Goal: Information Seeking & Learning: Learn about a topic

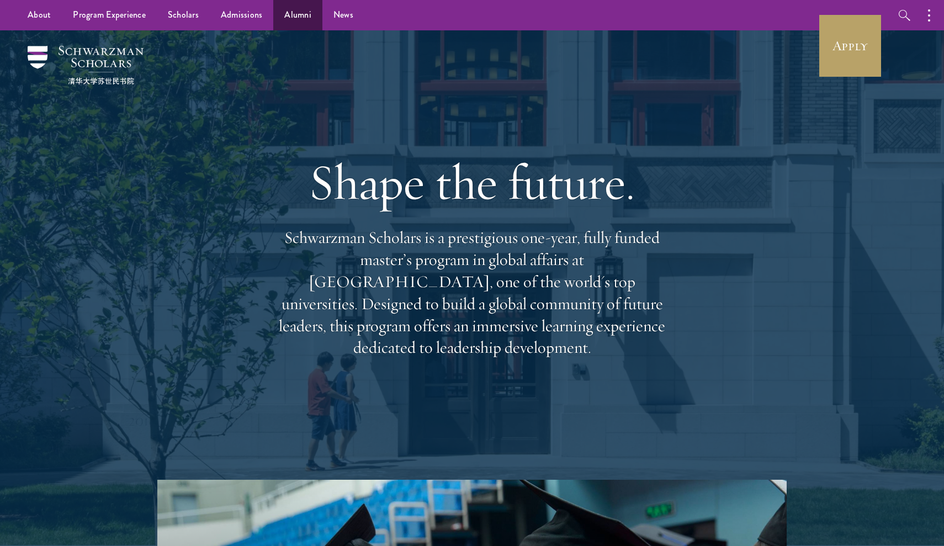
click at [306, 12] on link "Alumni" at bounding box center [297, 15] width 49 height 30
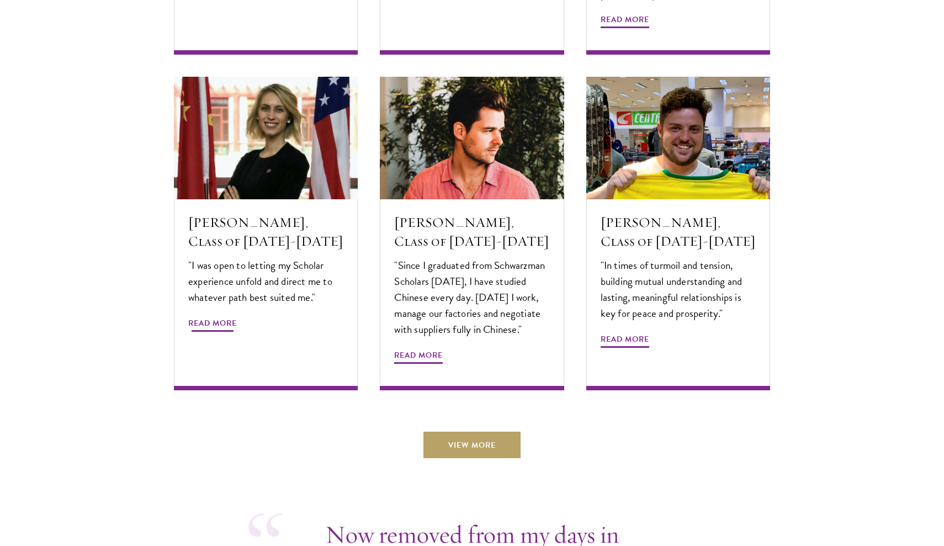
scroll to position [3674, 0]
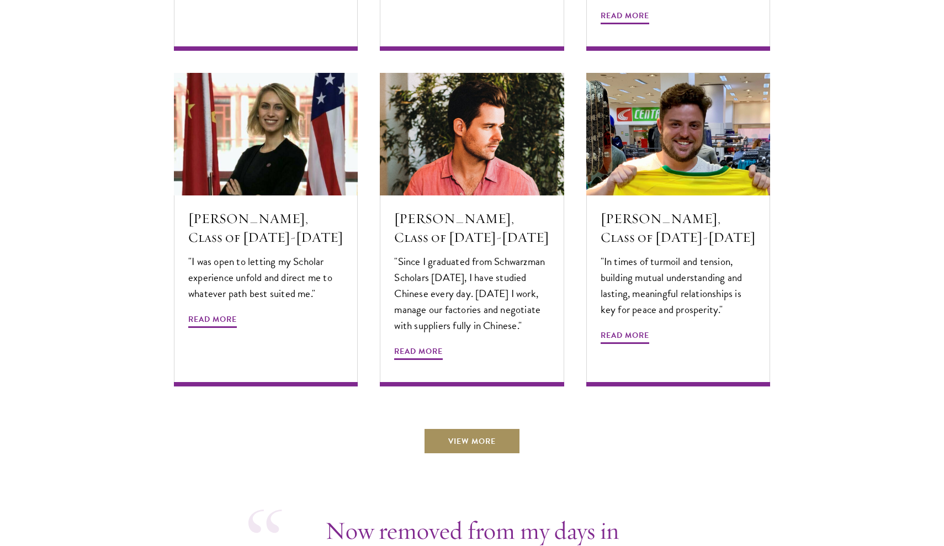
click at [440, 428] on link "View More" at bounding box center [472, 441] width 97 height 27
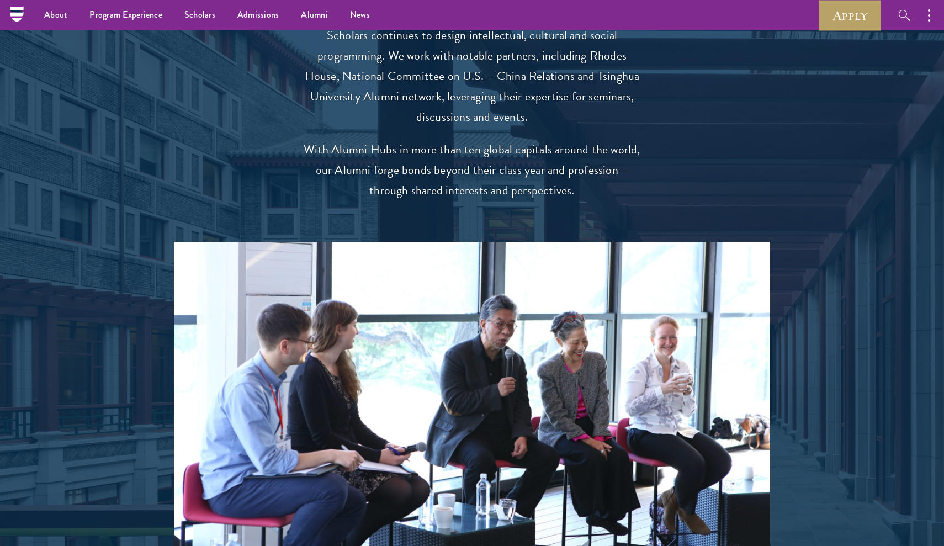
scroll to position [1864, 0]
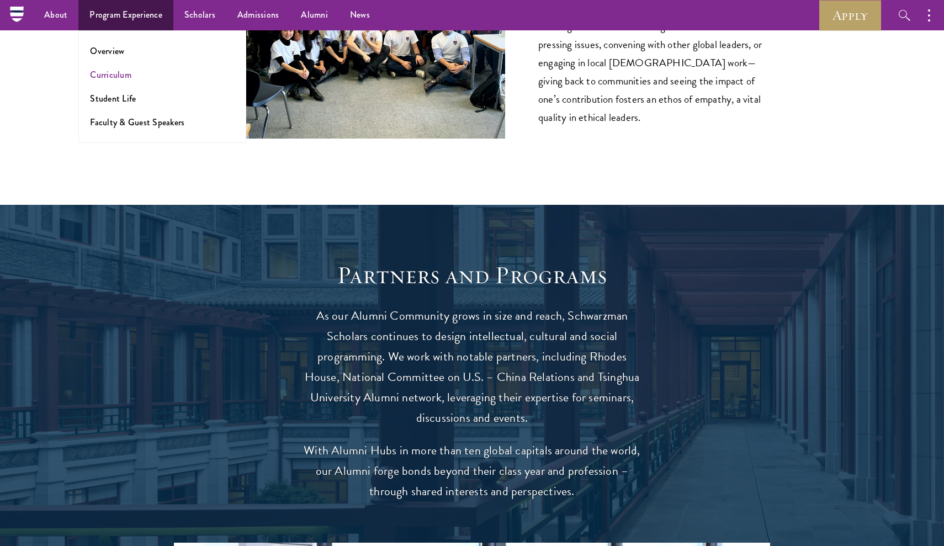
click at [121, 76] on link "Curriculum" at bounding box center [110, 74] width 41 height 13
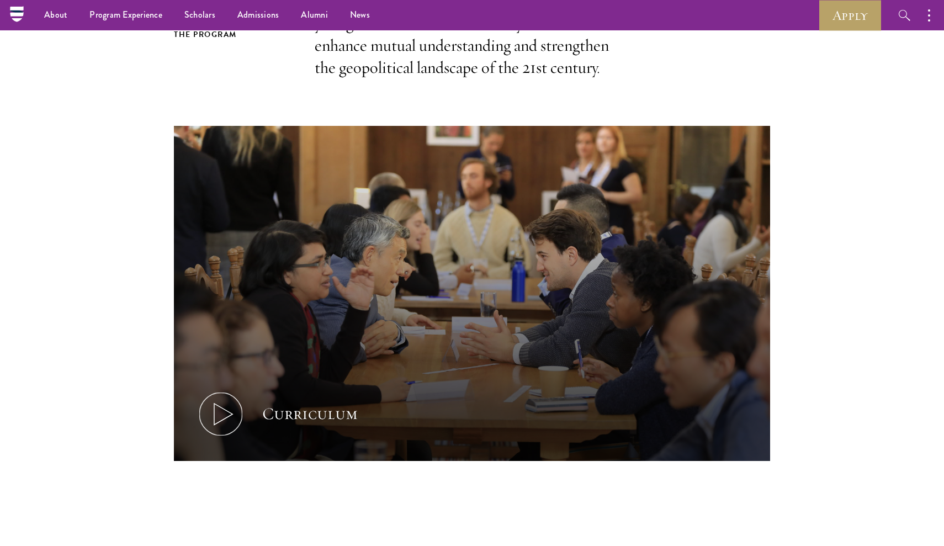
scroll to position [302, 0]
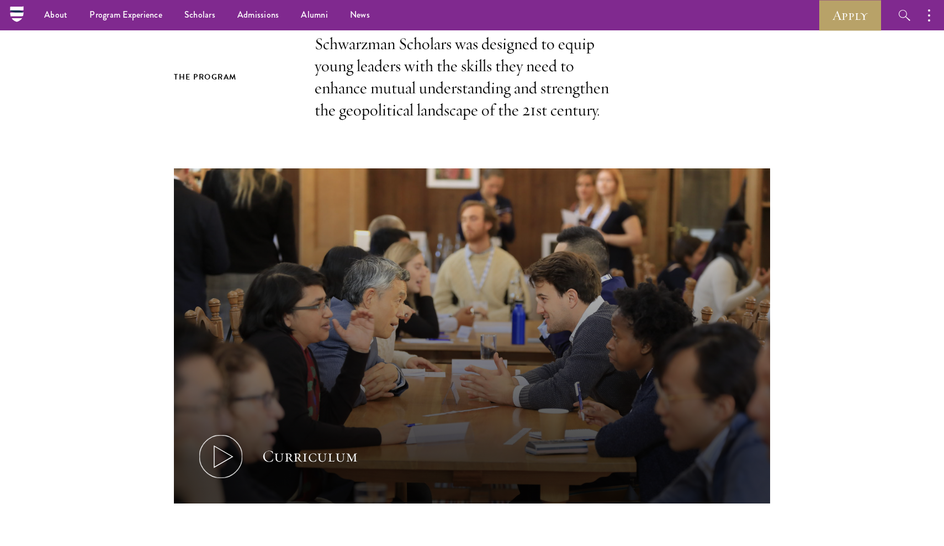
click at [212, 454] on icon at bounding box center [221, 457] width 50 height 50
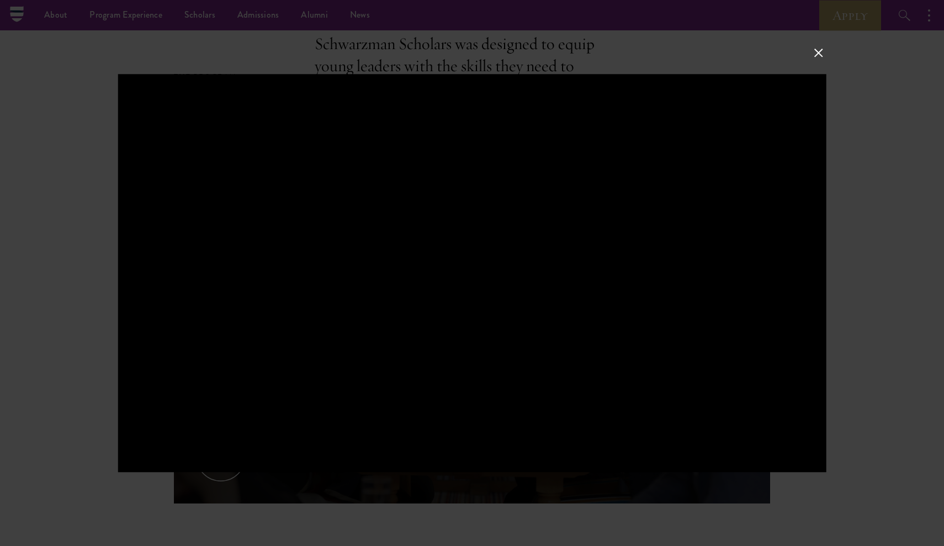
click at [688, 12] on div at bounding box center [472, 273] width 944 height 546
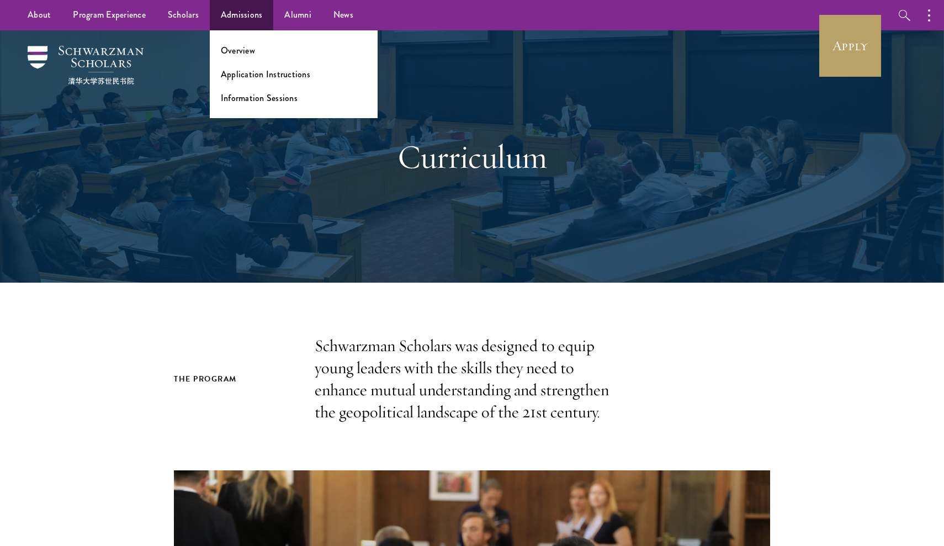
scroll to position [0, 0]
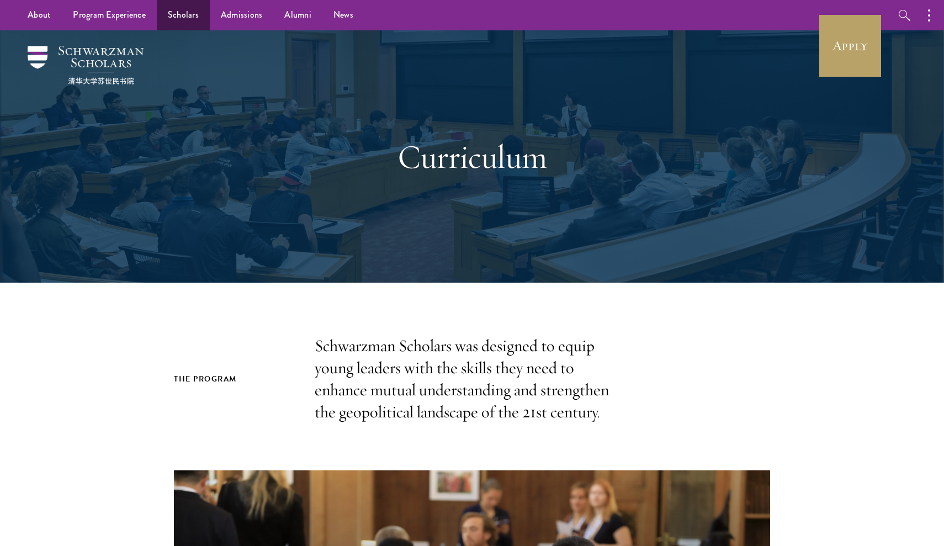
click at [173, 17] on link "Scholars" at bounding box center [183, 15] width 53 height 30
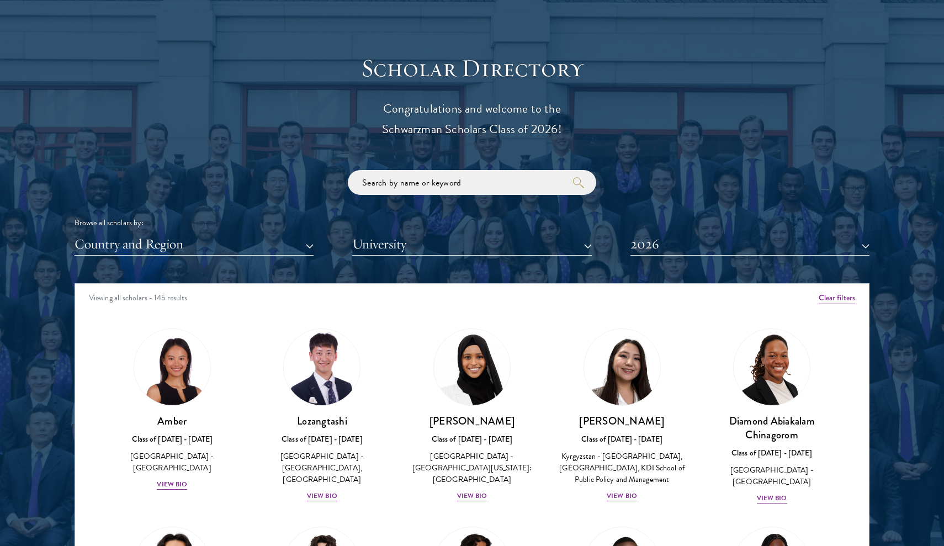
scroll to position [1183, 0]
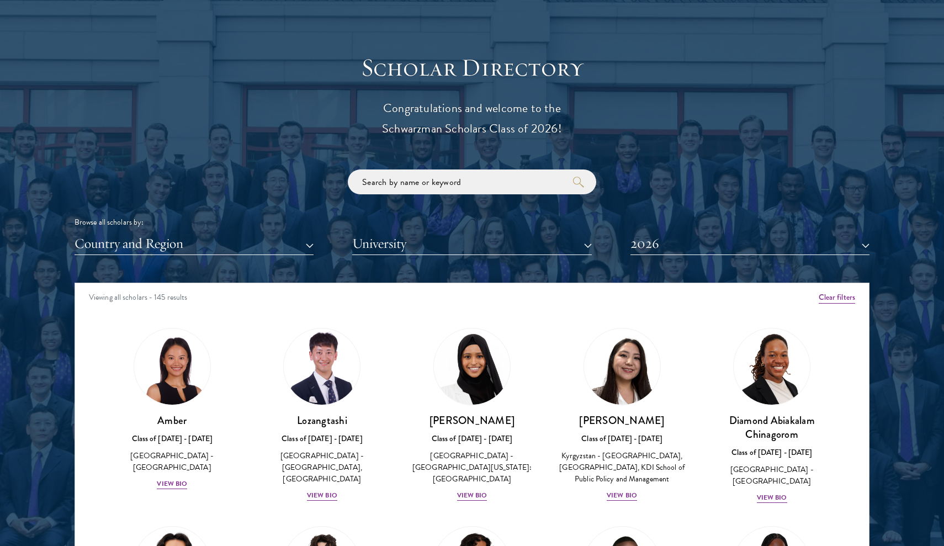
click at [445, 239] on button "University" at bounding box center [471, 243] width 239 height 23
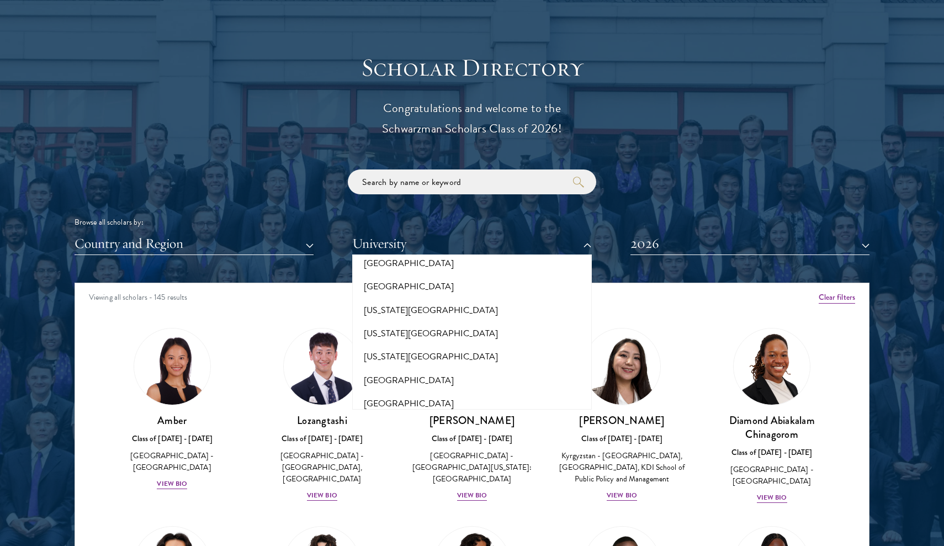
scroll to position [10781, 0]
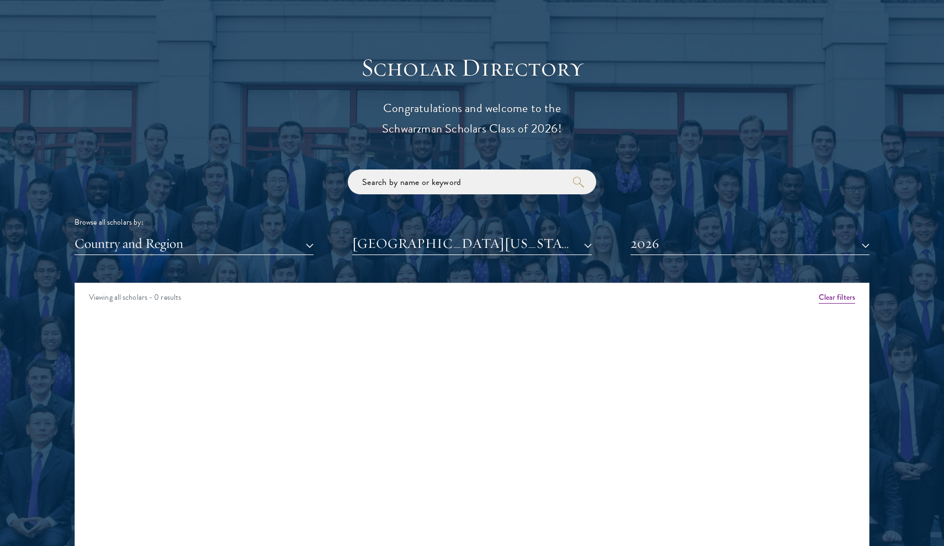
click at [444, 240] on button "[GEOGRAPHIC_DATA][US_STATE]" at bounding box center [471, 243] width 239 height 23
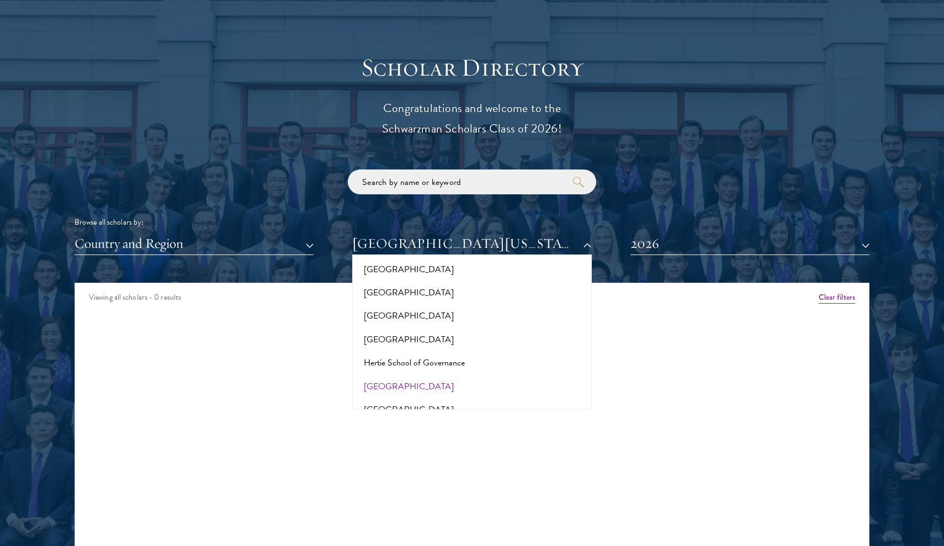
scroll to position [2761, 0]
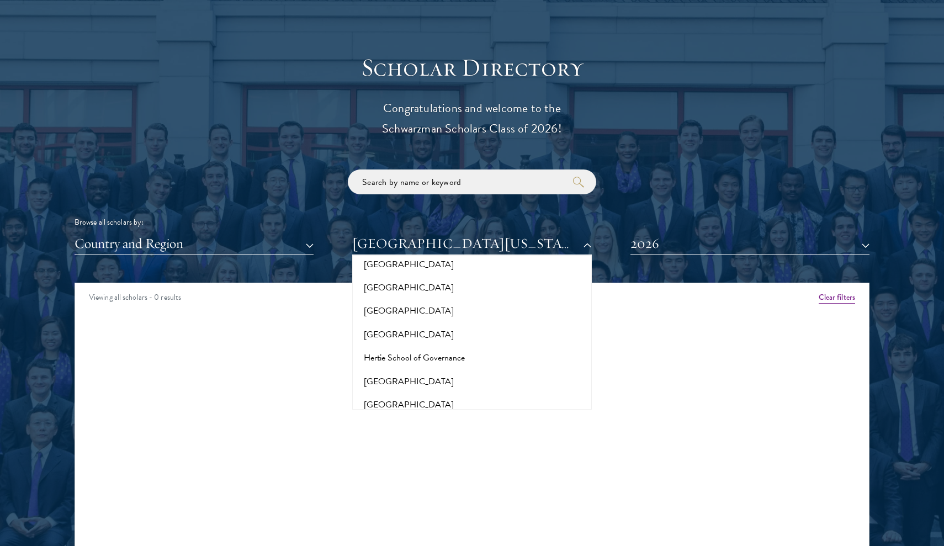
click at [429, 440] on button "[PERSON_NAME][GEOGRAPHIC_DATA]" at bounding box center [472, 451] width 232 height 23
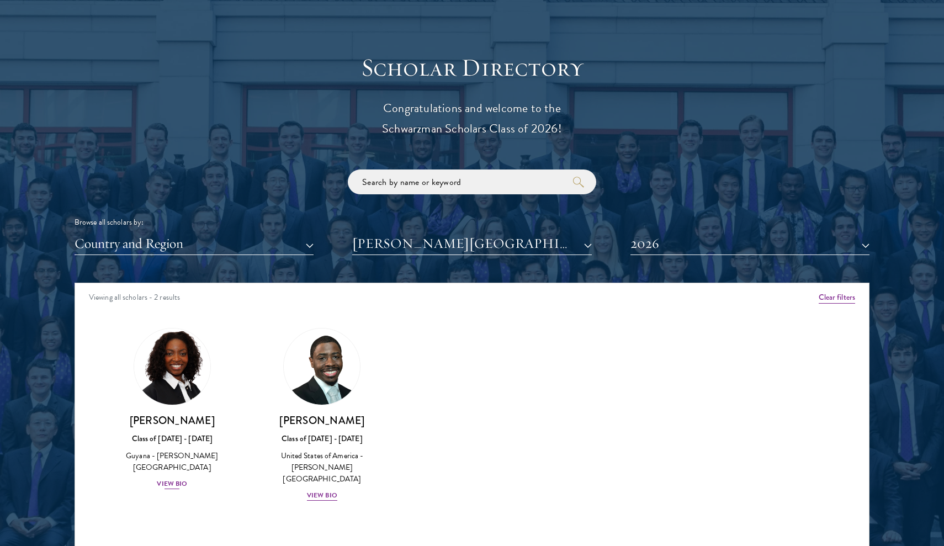
click at [171, 479] on div "View Bio" at bounding box center [172, 484] width 30 height 10
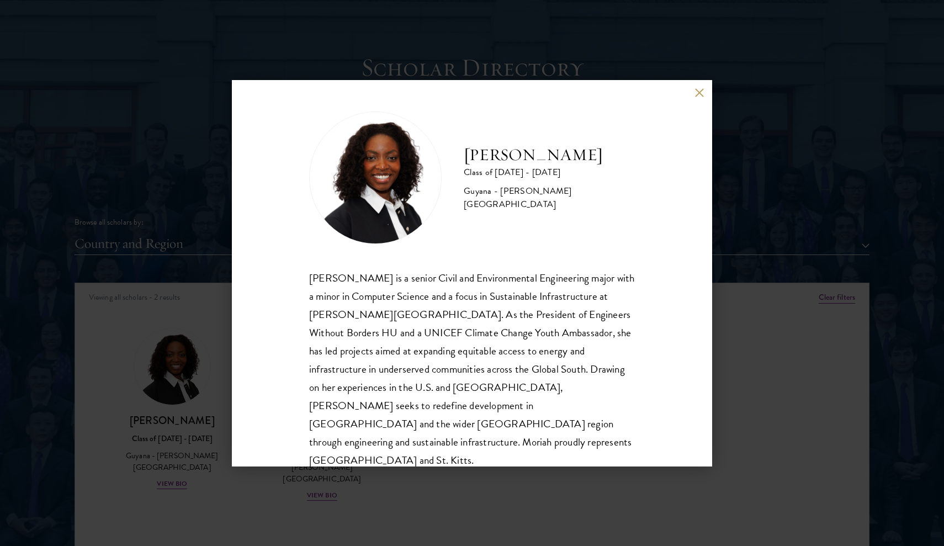
scroll to position [1, 0]
click at [699, 93] on button at bounding box center [699, 92] width 9 height 9
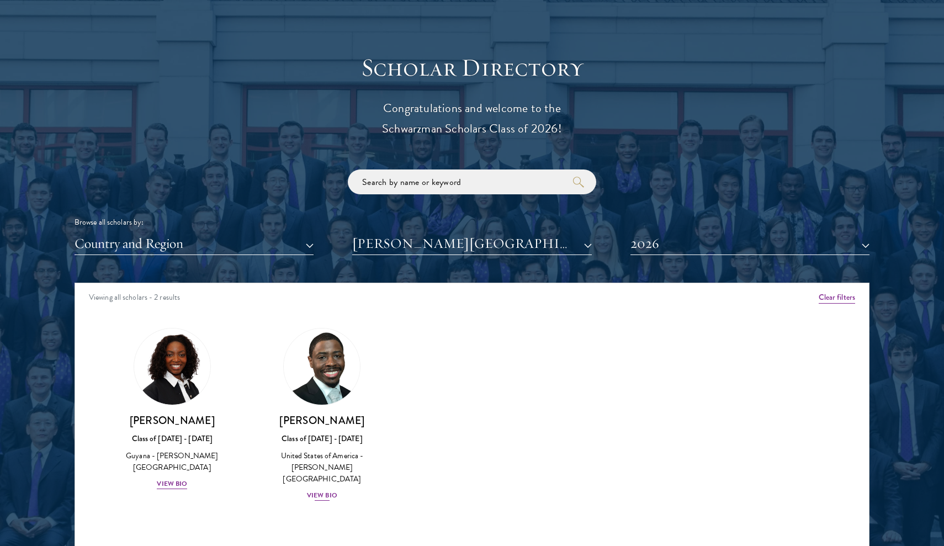
click at [325, 490] on div "View Bio" at bounding box center [322, 495] width 30 height 10
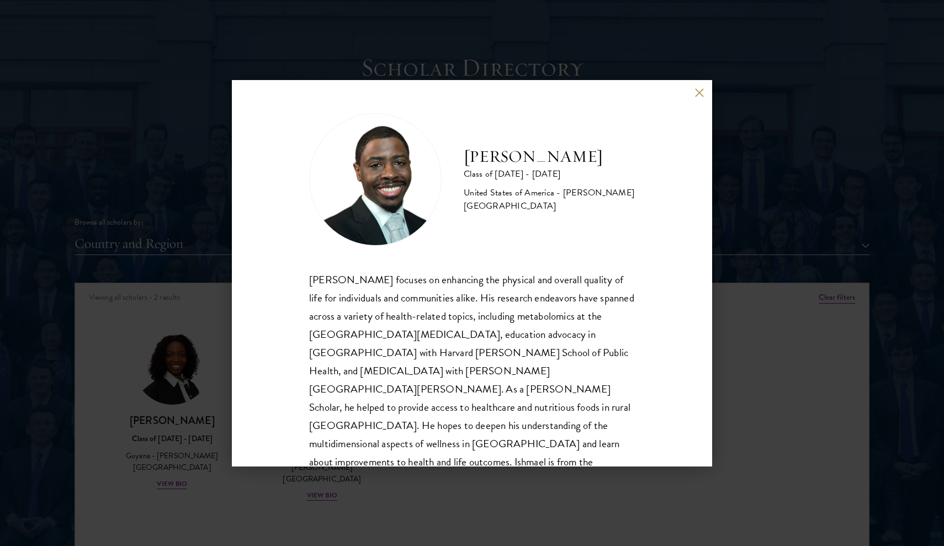
click at [699, 91] on button at bounding box center [699, 92] width 9 height 9
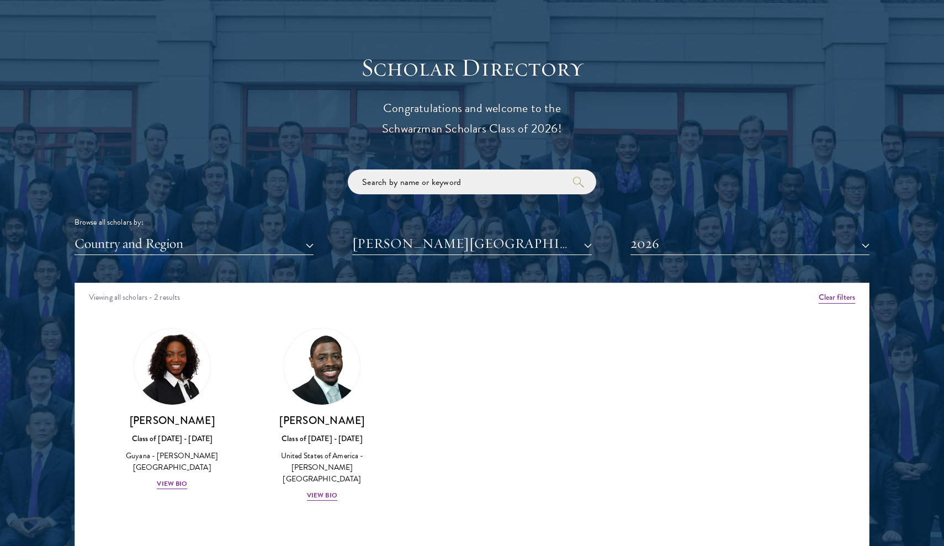
click at [453, 232] on button "[PERSON_NAME][GEOGRAPHIC_DATA]" at bounding box center [471, 243] width 239 height 23
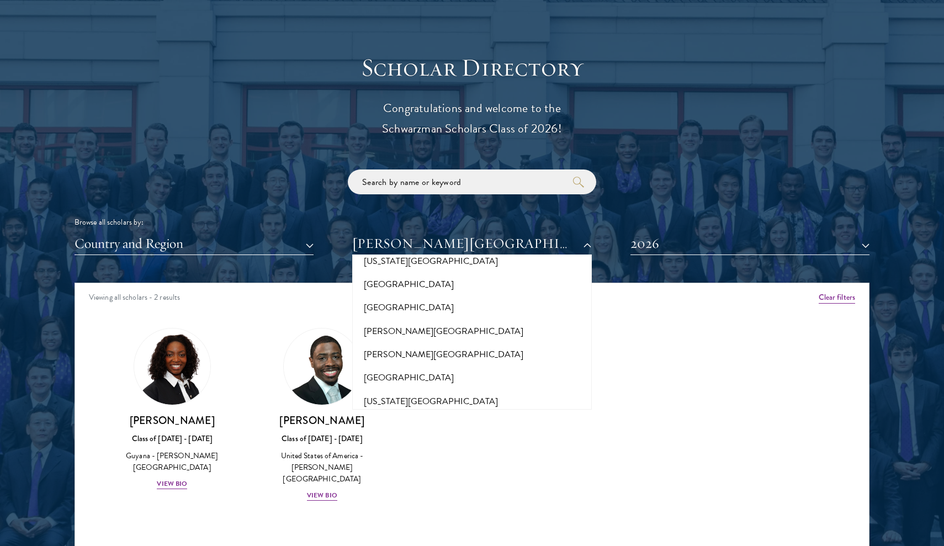
scroll to position [4137, 0]
click at [426, 439] on button "[PERSON_NAME][GEOGRAPHIC_DATA]" at bounding box center [472, 450] width 232 height 23
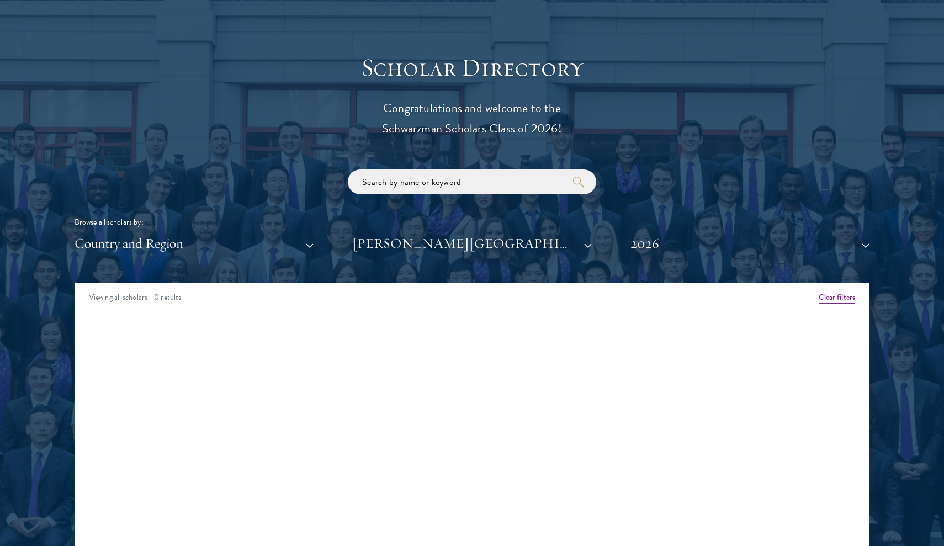
click at [430, 250] on button "[PERSON_NAME][GEOGRAPHIC_DATA]" at bounding box center [471, 243] width 239 height 23
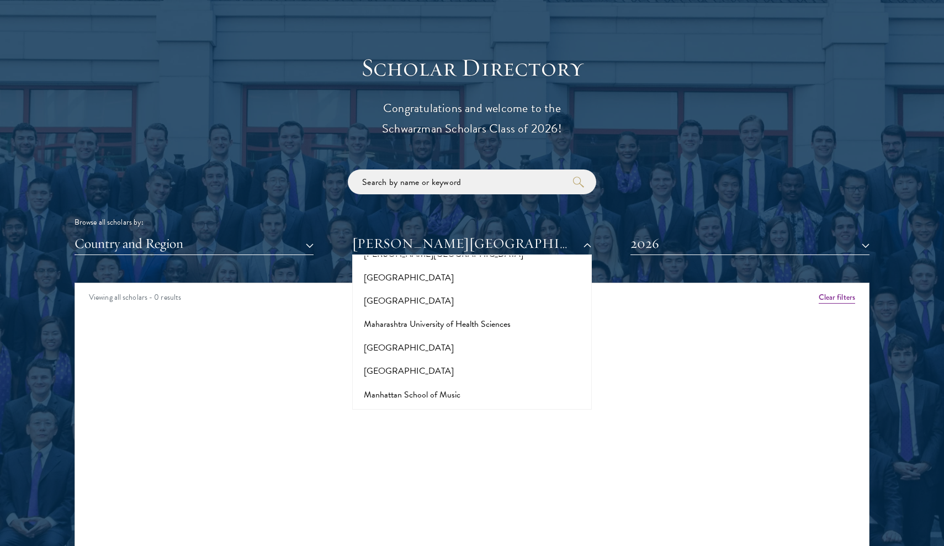
scroll to position [3888, 0]
click at [425, 454] on button "[PERSON_NAME][GEOGRAPHIC_DATA]" at bounding box center [472, 465] width 232 height 23
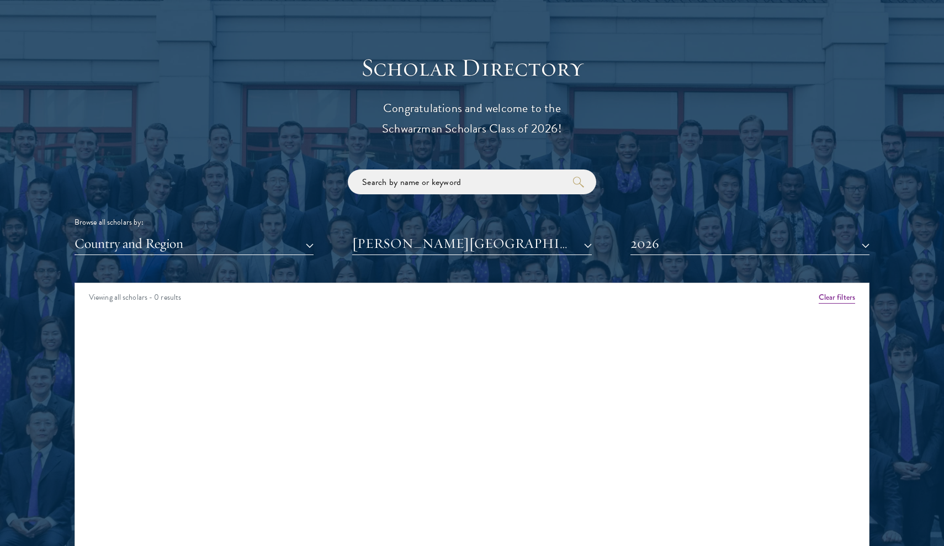
click at [671, 244] on button "2026" at bounding box center [750, 243] width 239 height 23
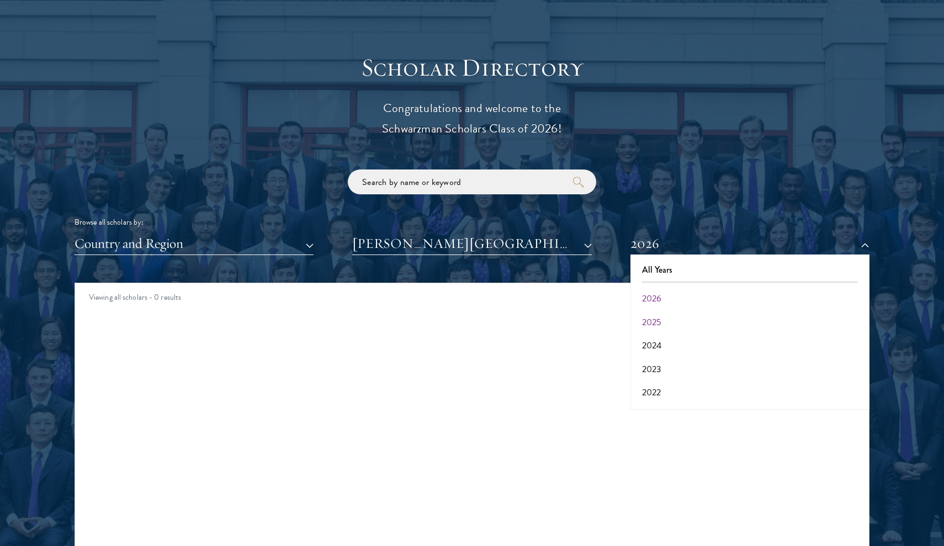
click at [664, 311] on button "2025" at bounding box center [750, 322] width 232 height 23
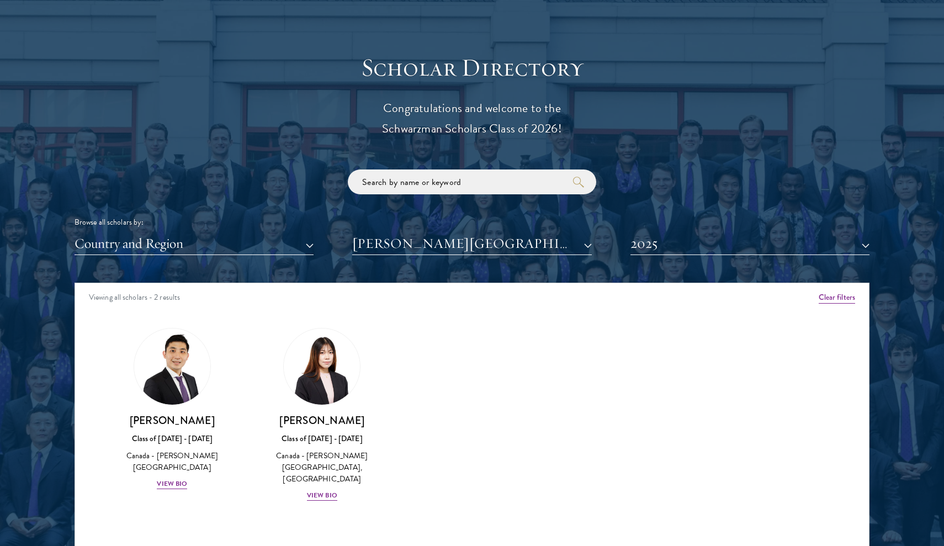
click at [680, 245] on button "2025" at bounding box center [750, 243] width 239 height 23
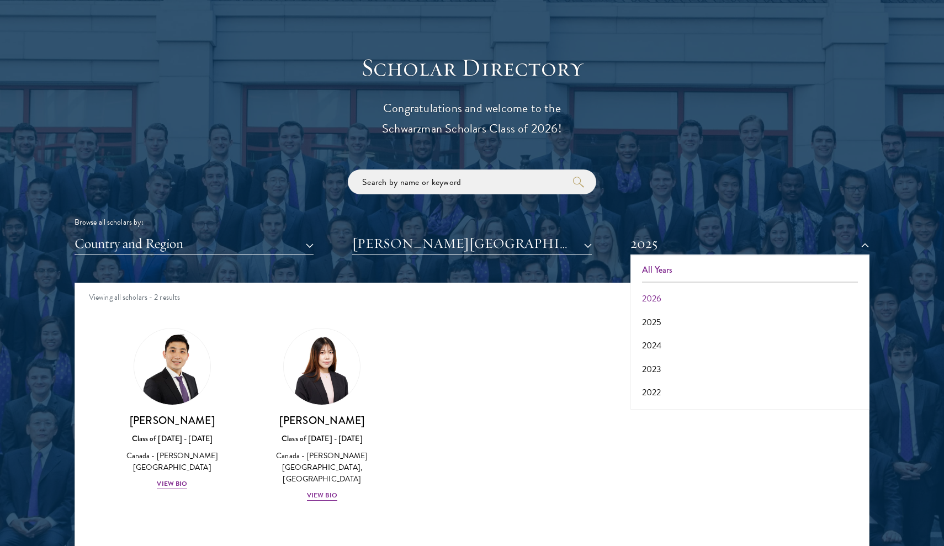
click at [671, 263] on button "All Years" at bounding box center [750, 269] width 232 height 23
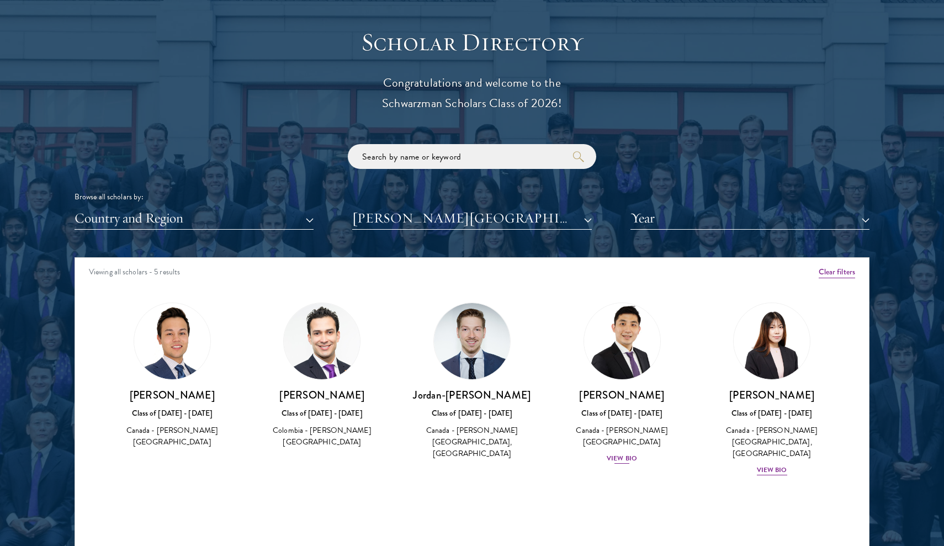
scroll to position [1212, 0]
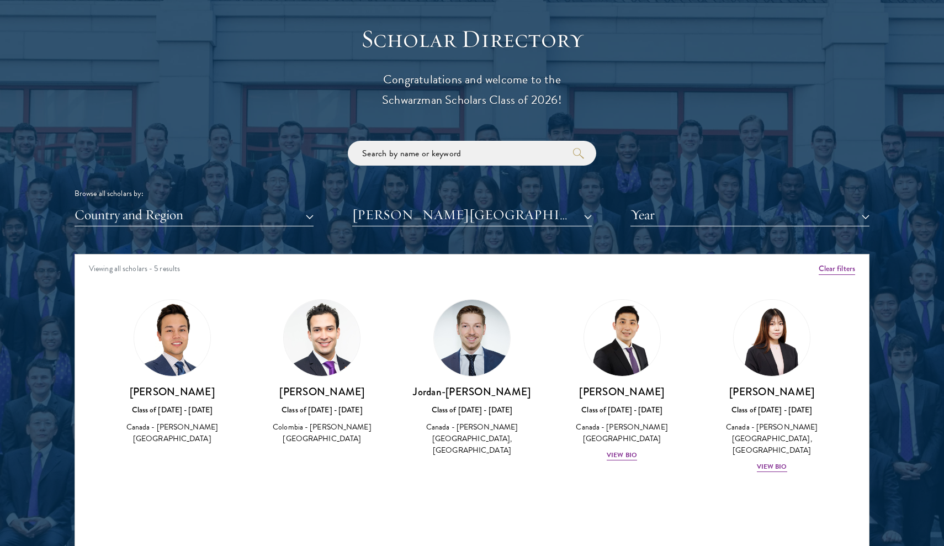
click at [498, 204] on button "[PERSON_NAME][GEOGRAPHIC_DATA]" at bounding box center [471, 215] width 239 height 23
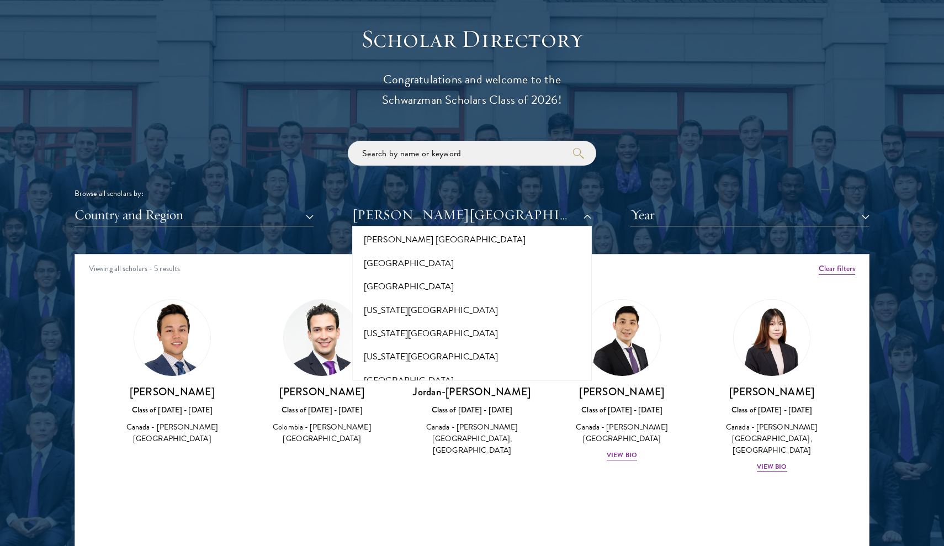
scroll to position [10762, 0]
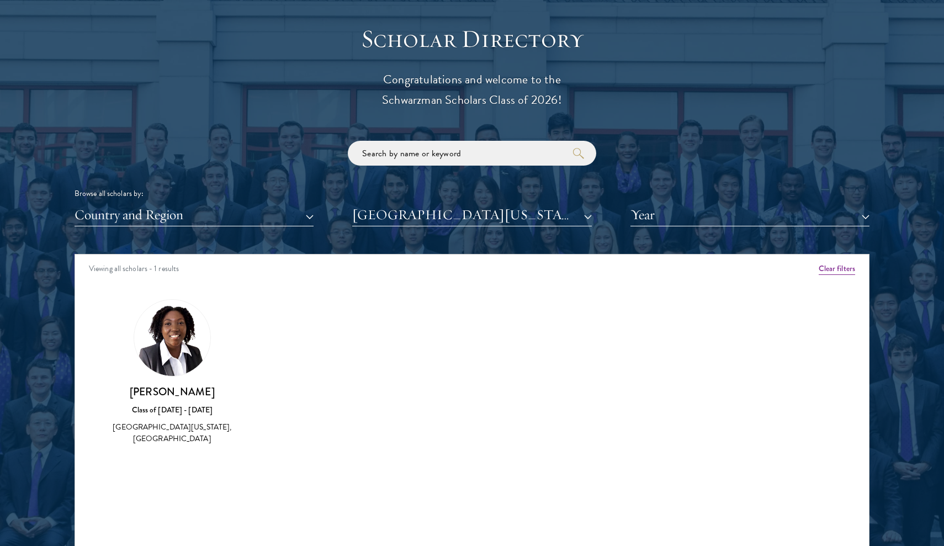
click at [183, 330] on img at bounding box center [172, 338] width 76 height 76
click at [447, 206] on button "[GEOGRAPHIC_DATA][US_STATE]" at bounding box center [471, 215] width 239 height 23
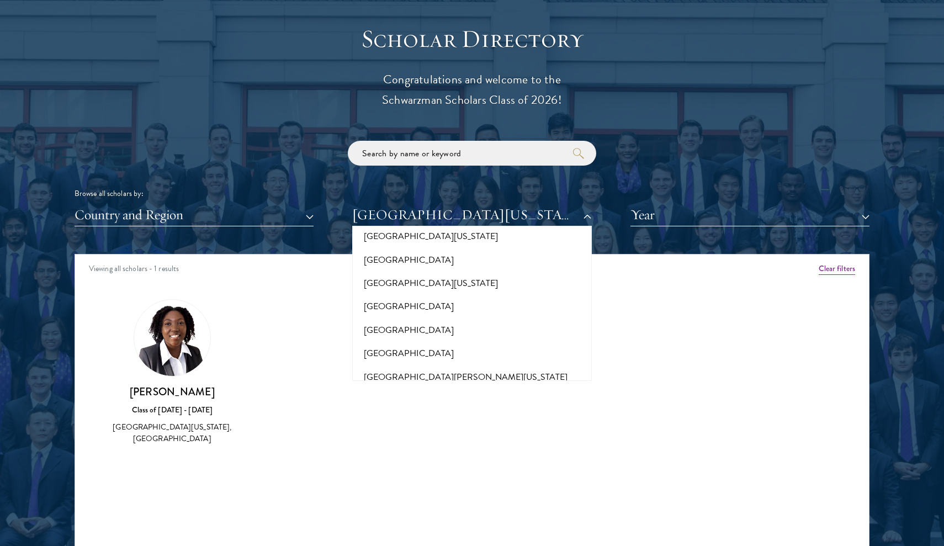
scroll to position [9078, 0]
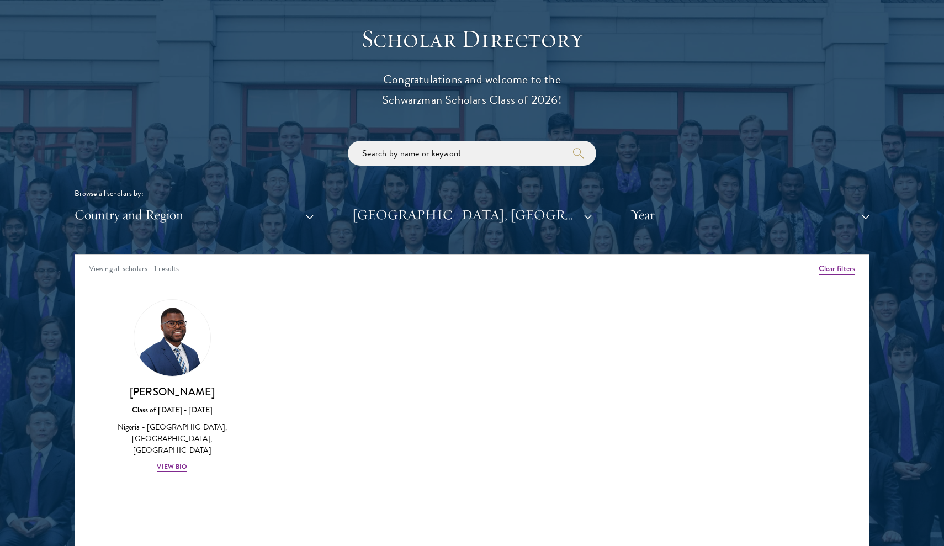
click at [495, 219] on button "[GEOGRAPHIC_DATA], [GEOGRAPHIC_DATA]" at bounding box center [471, 215] width 239 height 23
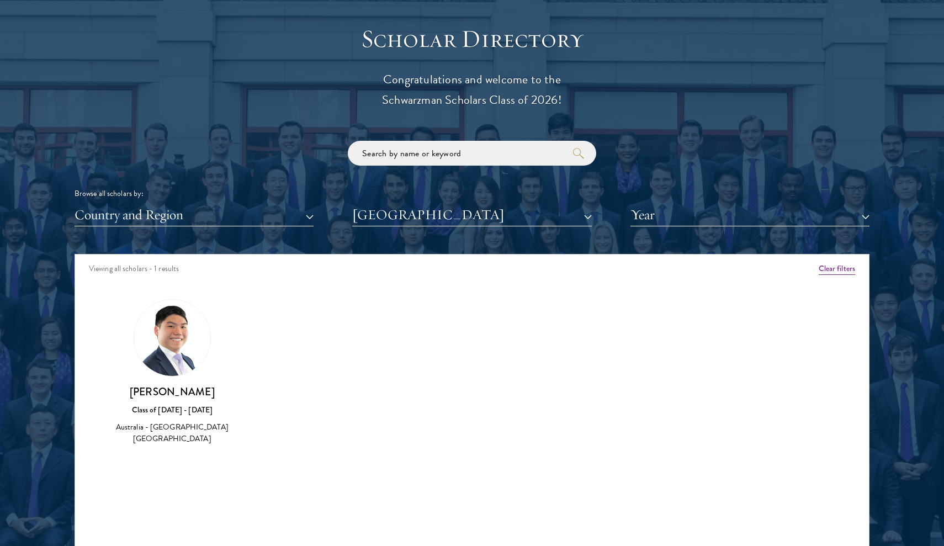
click at [492, 212] on button "[GEOGRAPHIC_DATA]" at bounding box center [471, 215] width 239 height 23
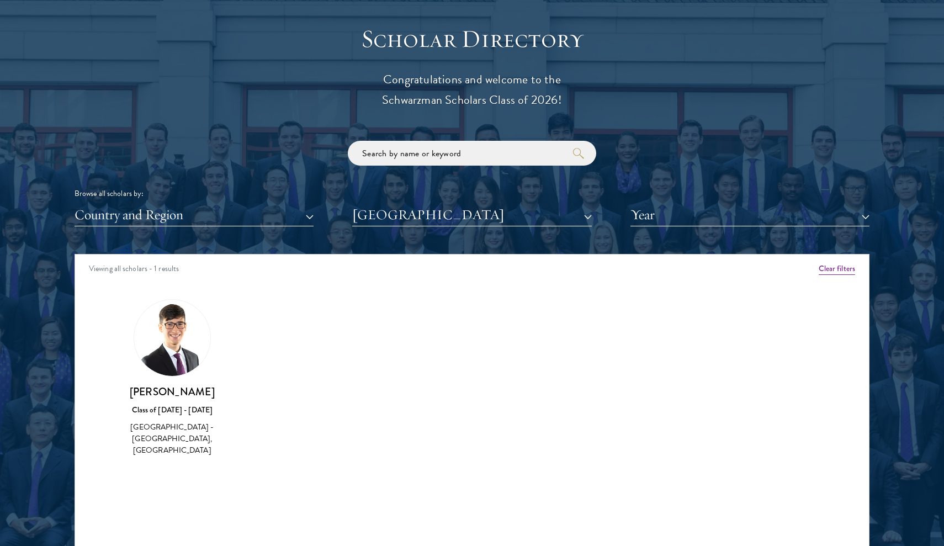
click at [473, 218] on button "[GEOGRAPHIC_DATA]" at bounding box center [471, 215] width 239 height 23
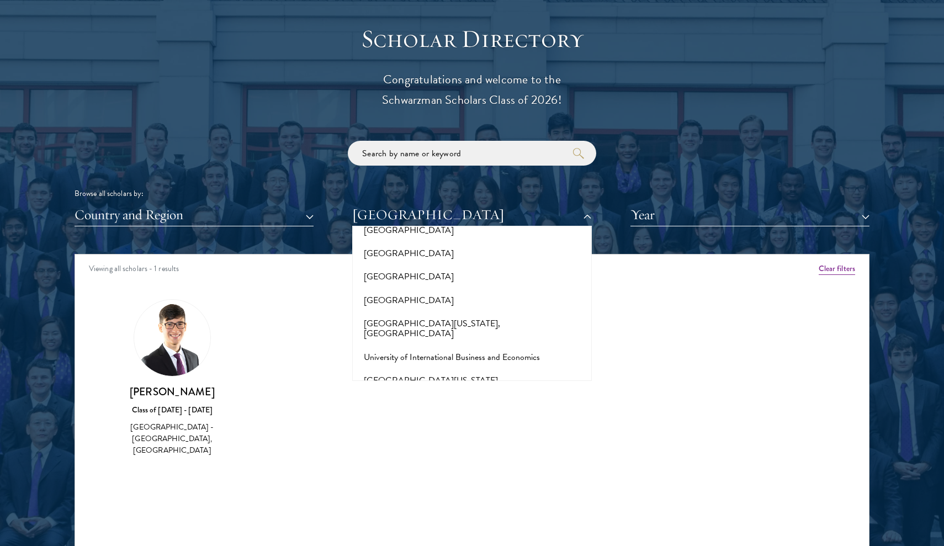
scroll to position [8848, 0]
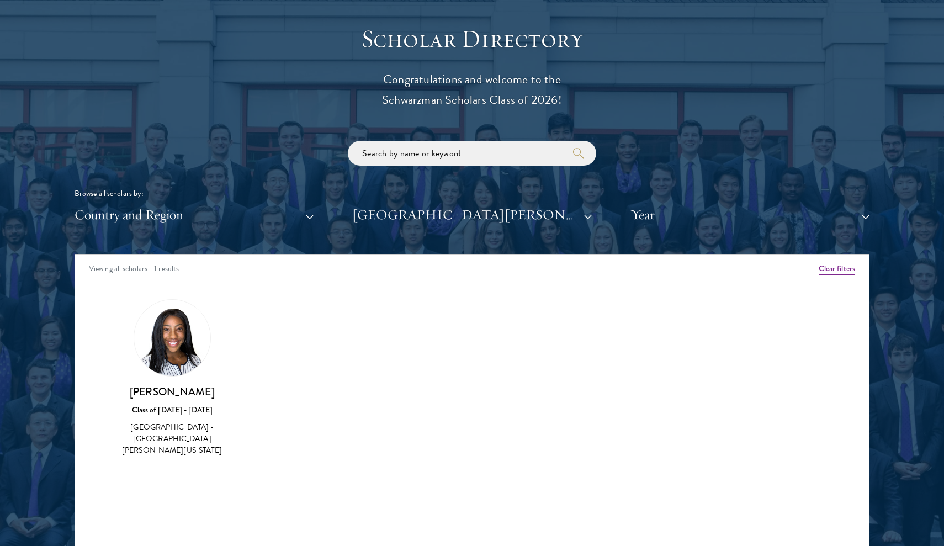
click at [470, 210] on button "[GEOGRAPHIC_DATA][PERSON_NAME][US_STATE]" at bounding box center [471, 215] width 239 height 23
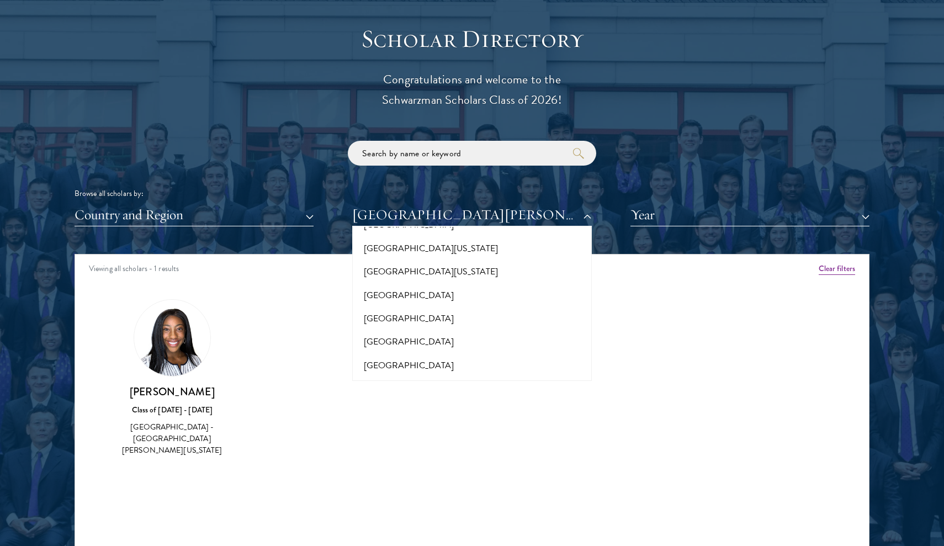
scroll to position [8638, 0]
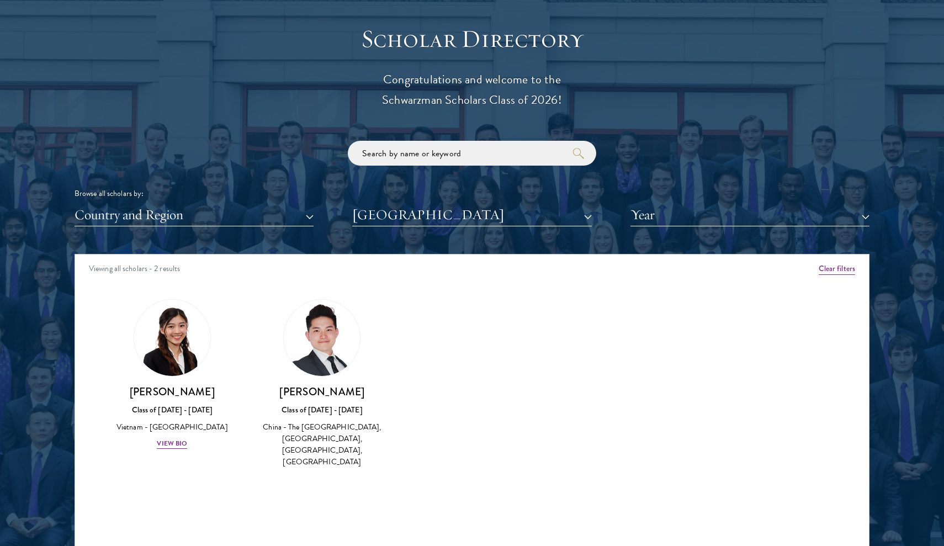
click at [462, 209] on button "[GEOGRAPHIC_DATA]" at bounding box center [471, 215] width 239 height 23
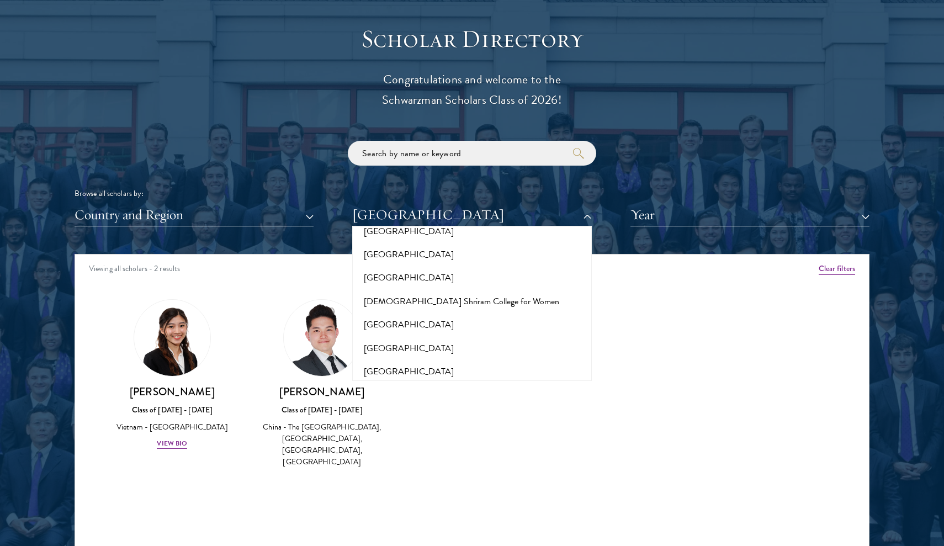
scroll to position [3621, 0]
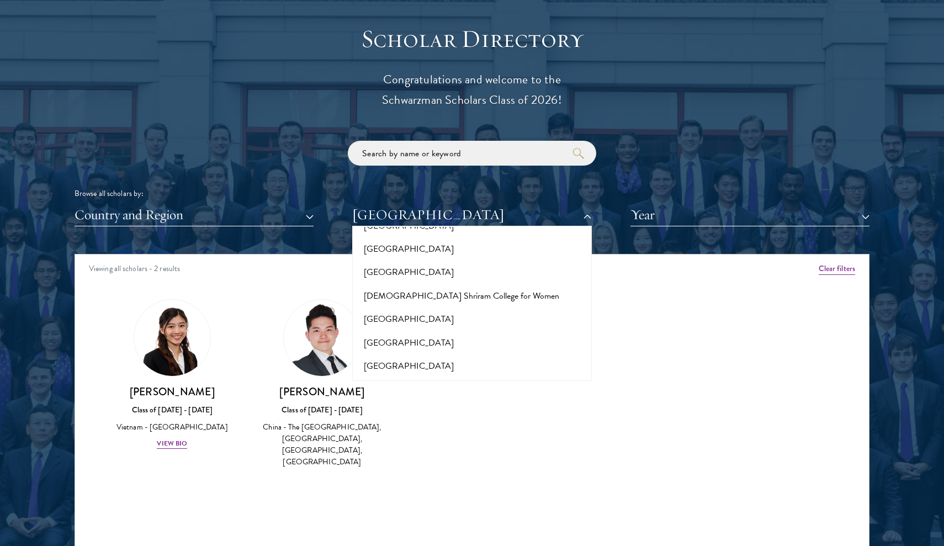
click at [443, 435] on button "[US_STATE][GEOGRAPHIC_DATA]" at bounding box center [472, 446] width 232 height 23
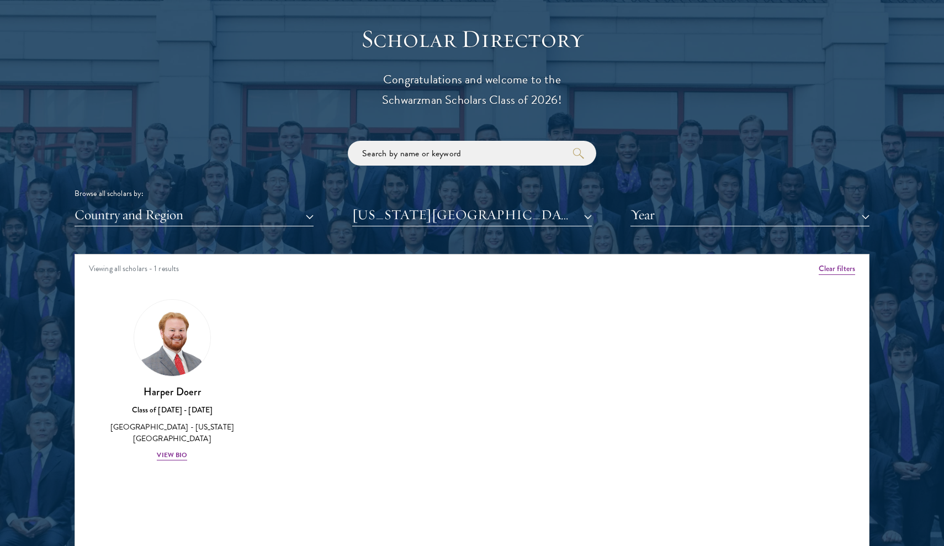
click at [168, 458] on div "Harper Doerr Class of 2024 - 2025 United States of America - Louisiana State Un…" at bounding box center [172, 380] width 150 height 184
click at [171, 443] on div "Harper Doerr Class of 2024 - 2025 United States of America - Louisiana State Un…" at bounding box center [172, 423] width 128 height 77
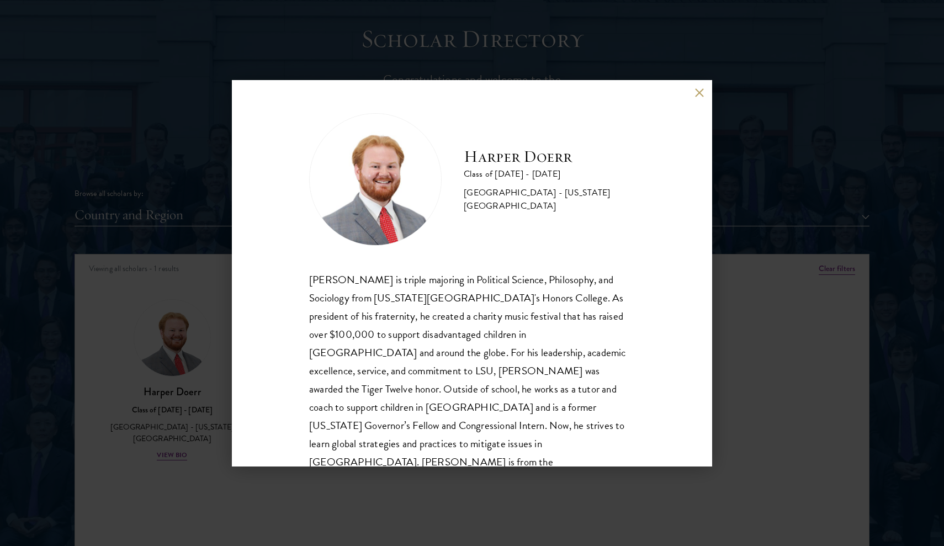
click at [702, 89] on button at bounding box center [699, 92] width 9 height 9
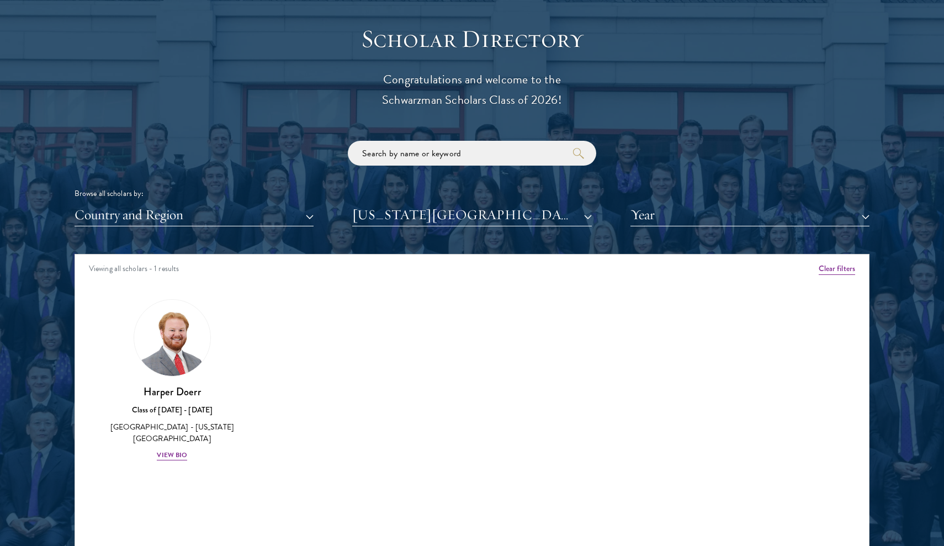
click at [447, 220] on button "[US_STATE][GEOGRAPHIC_DATA]" at bounding box center [471, 215] width 239 height 23
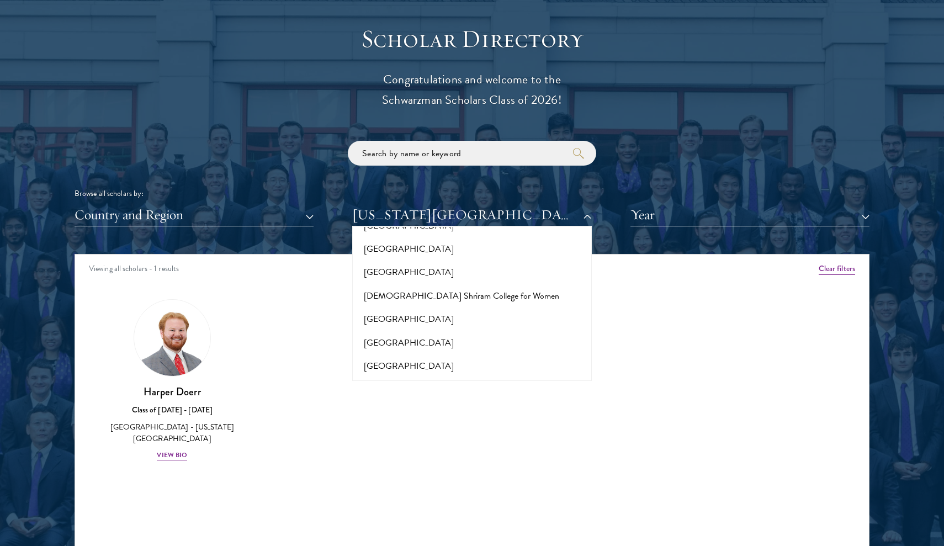
click at [614, 105] on p "Congratulations and welcome to the Schwarzman Scholars Class of 2026!" at bounding box center [472, 90] width 342 height 41
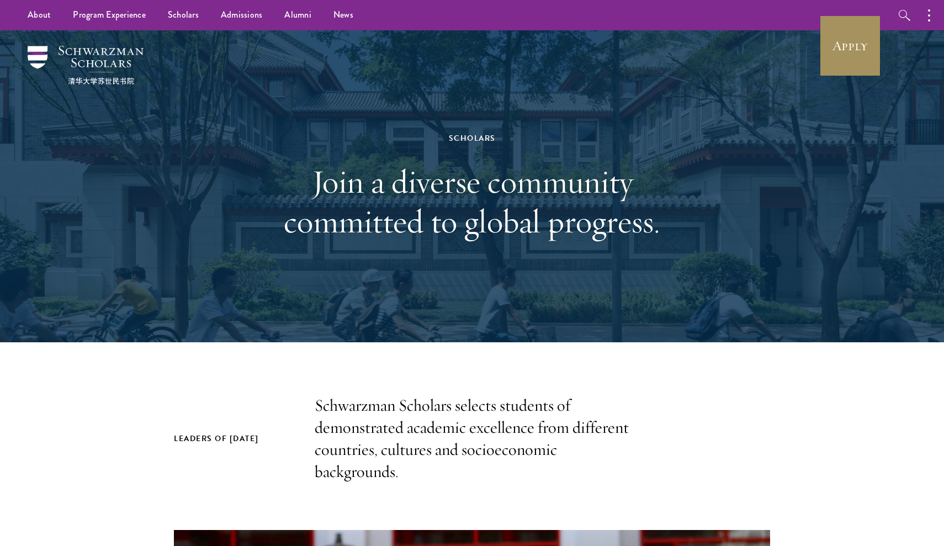
click at [850, 52] on link "Apply" at bounding box center [850, 46] width 62 height 62
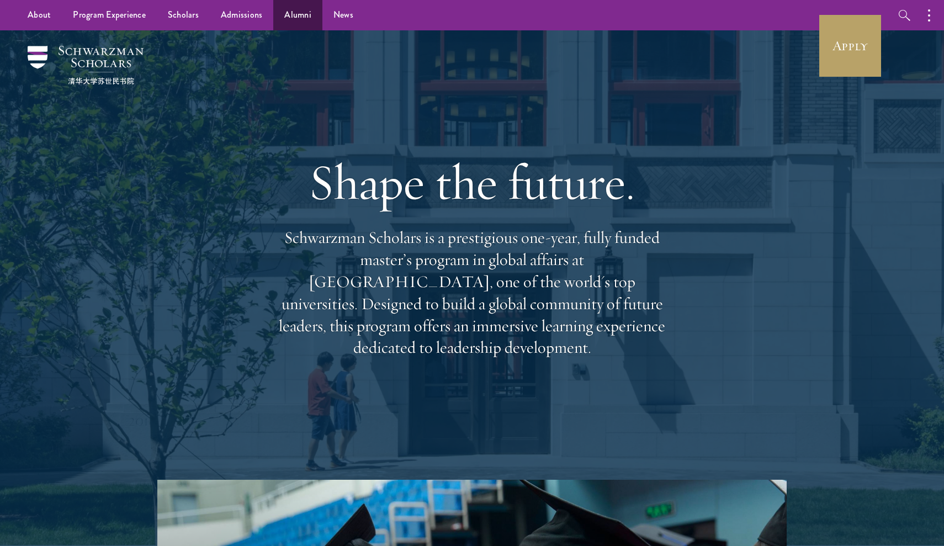
click at [286, 19] on link "Alumni" at bounding box center [297, 15] width 49 height 30
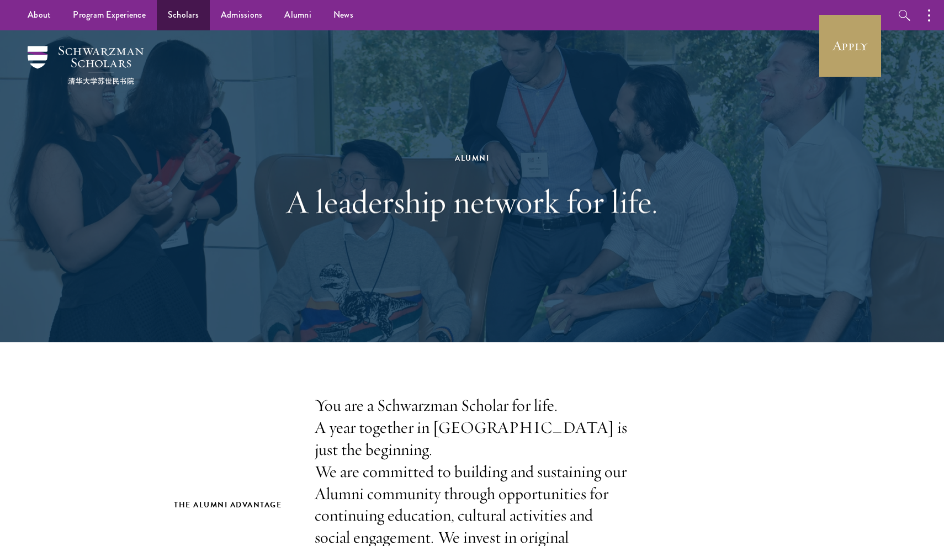
click at [187, 15] on link "Scholars" at bounding box center [183, 15] width 53 height 30
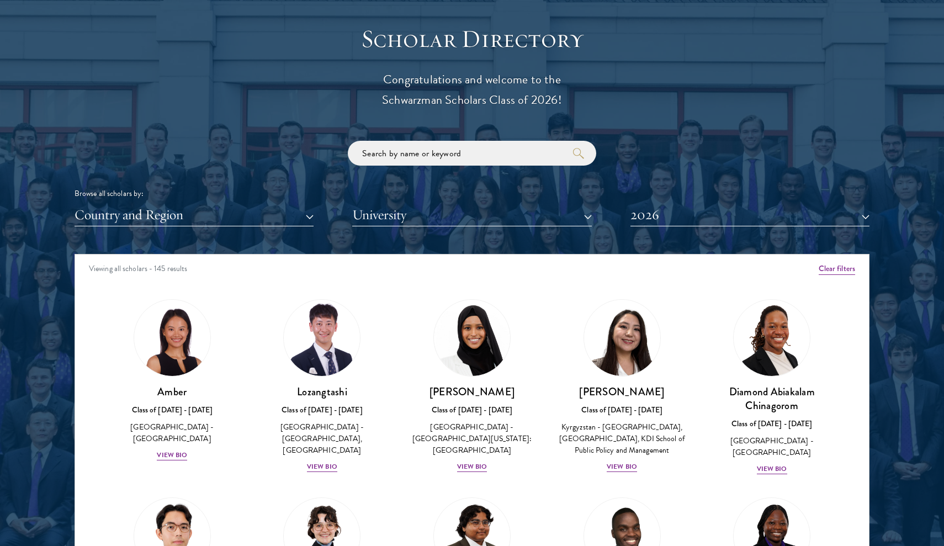
scroll to position [1219, 0]
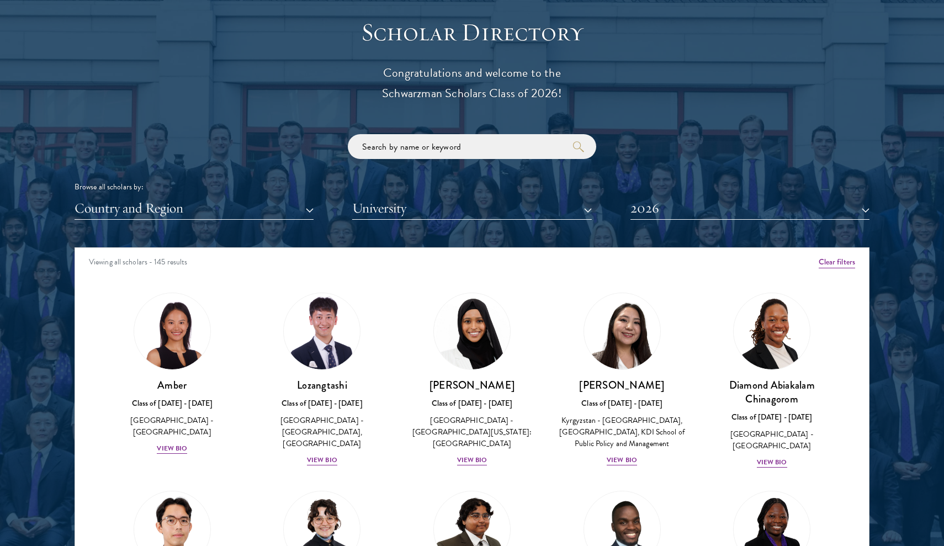
click at [436, 201] on button "University" at bounding box center [471, 208] width 239 height 23
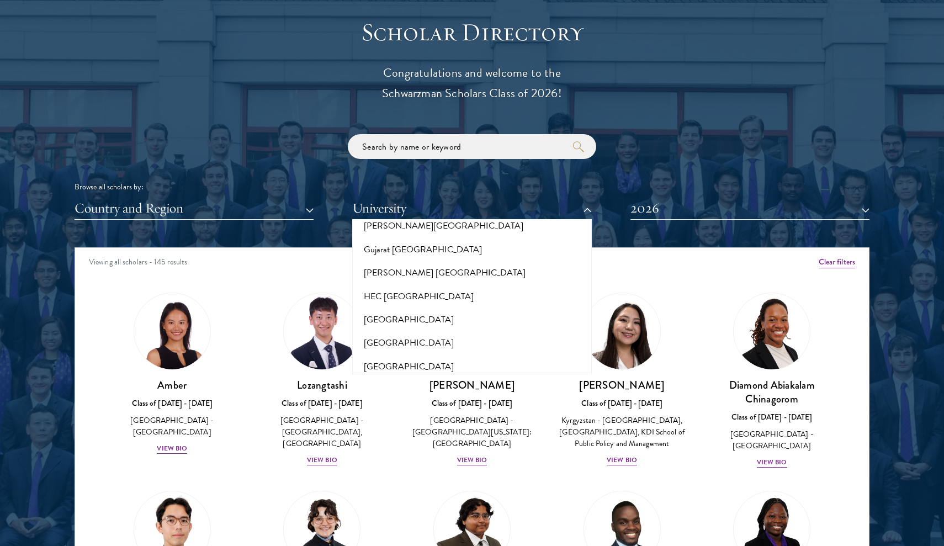
scroll to position [2645, 0]
click at [425, 357] on button "[GEOGRAPHIC_DATA]" at bounding box center [472, 368] width 232 height 23
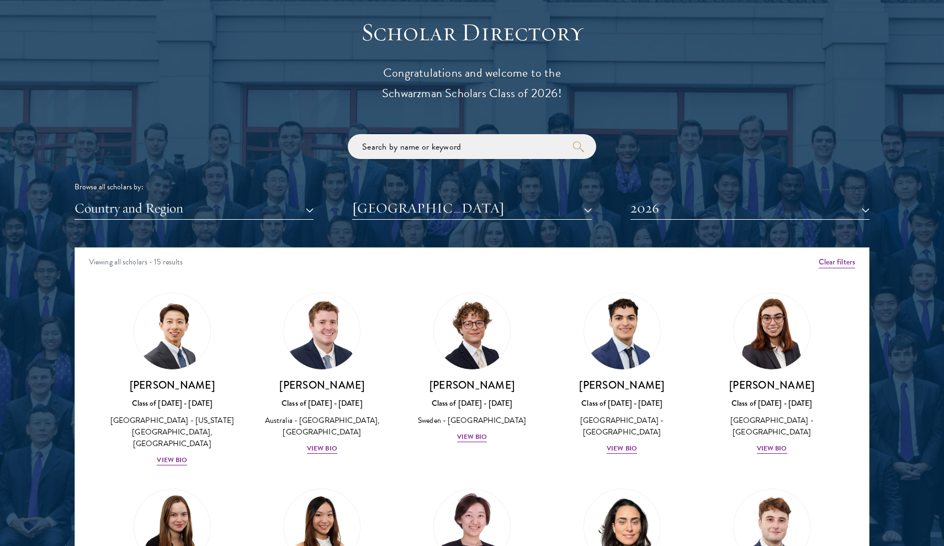
click at [681, 212] on button "2026" at bounding box center [750, 208] width 239 height 23
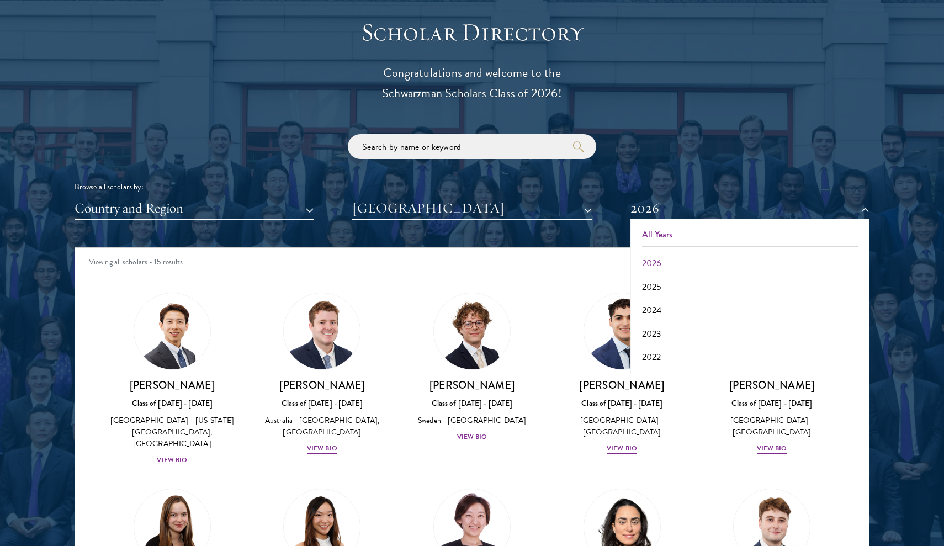
click at [682, 231] on button "All Years" at bounding box center [750, 234] width 232 height 23
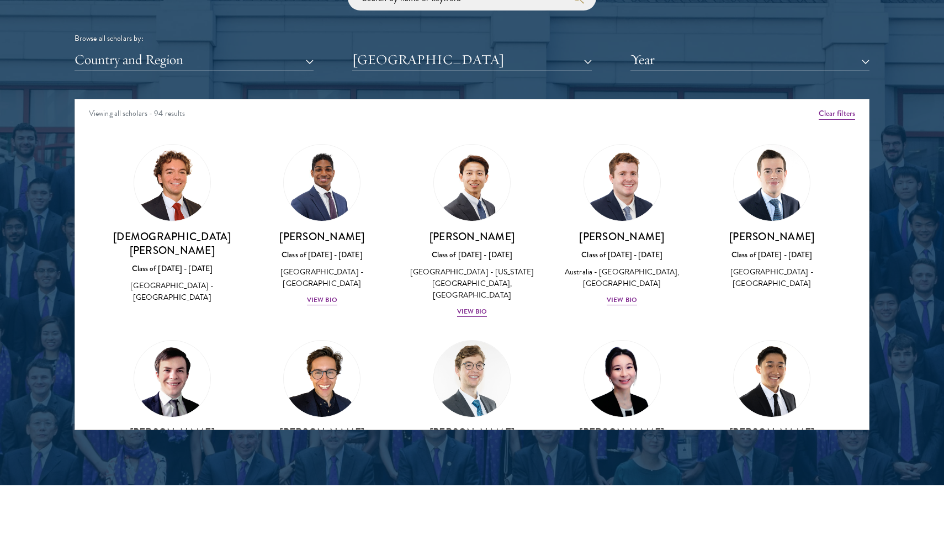
click at [440, 58] on button "[GEOGRAPHIC_DATA]" at bounding box center [471, 60] width 239 height 23
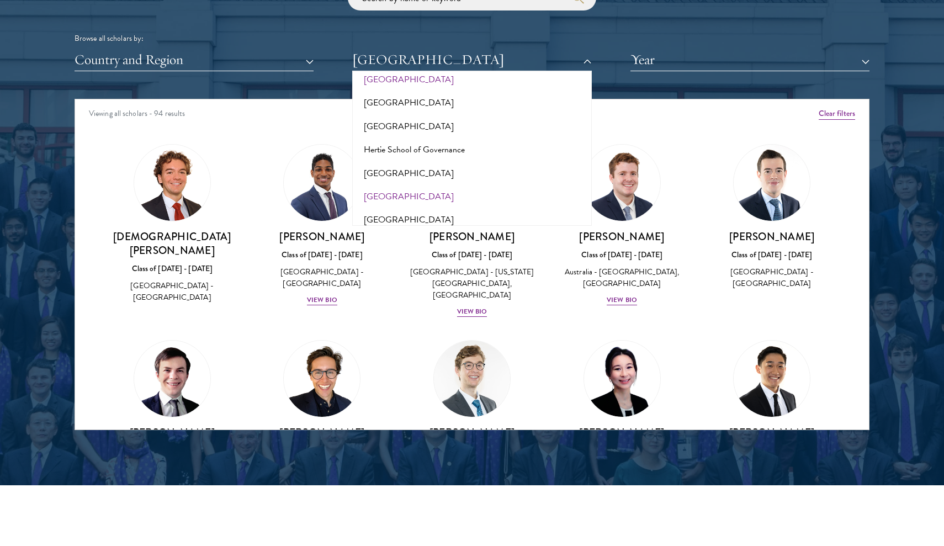
scroll to position [2795, 0]
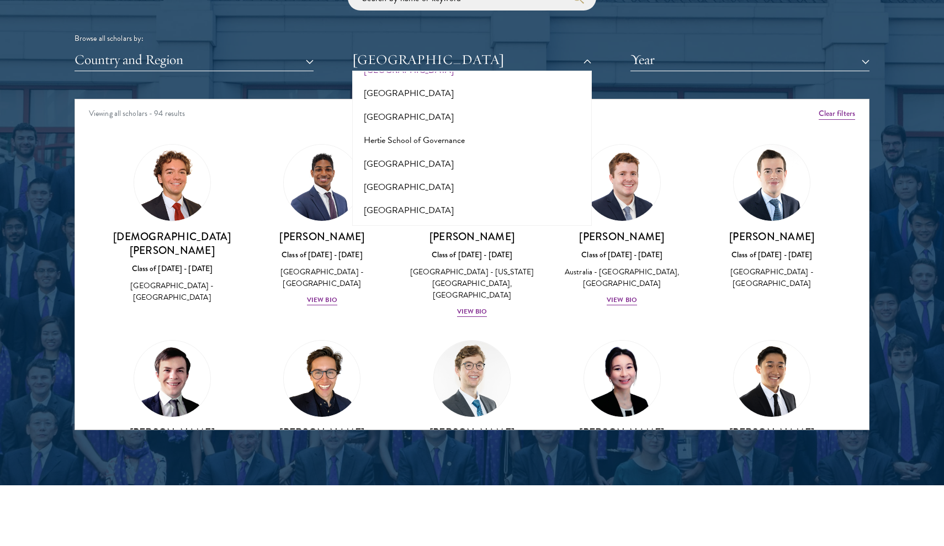
click at [429, 223] on button "[PERSON_NAME][GEOGRAPHIC_DATA]" at bounding box center [472, 234] width 232 height 23
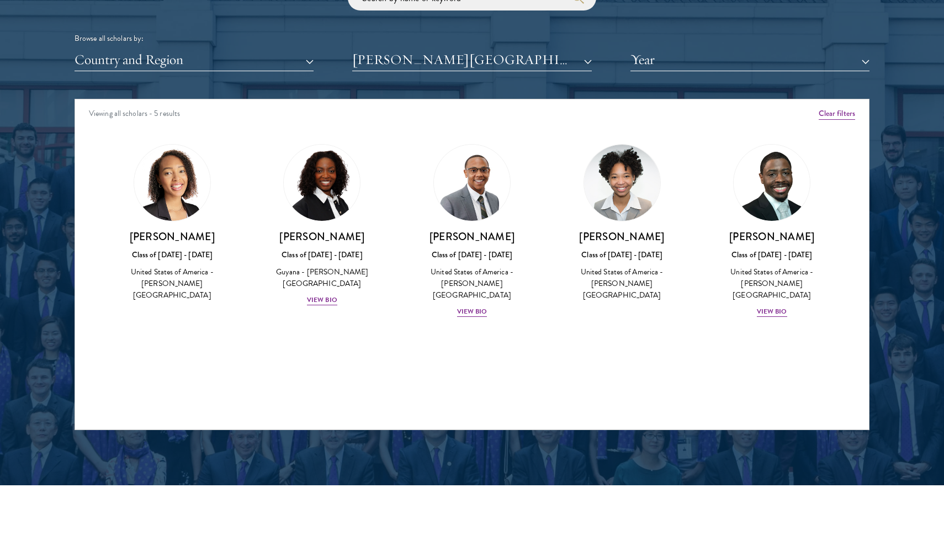
click at [474, 49] on button "[PERSON_NAME][GEOGRAPHIC_DATA]" at bounding box center [471, 60] width 239 height 23
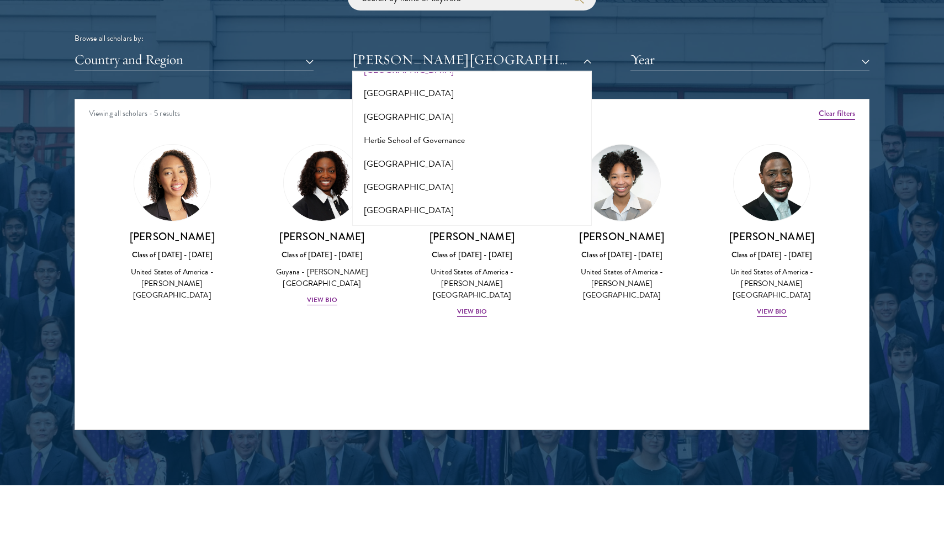
click at [310, 113] on div "Viewing all scholars - 5 results" at bounding box center [472, 114] width 794 height 31
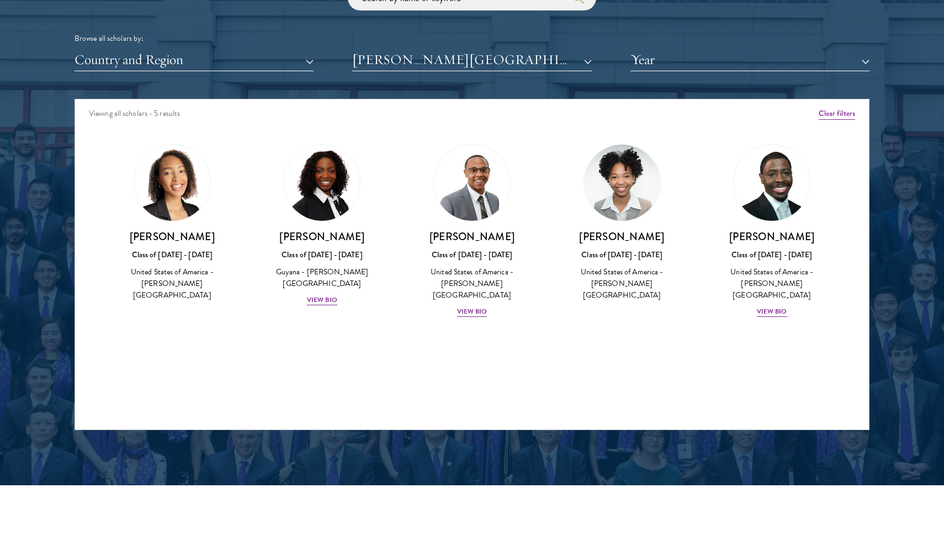
click at [462, 62] on button "[PERSON_NAME][GEOGRAPHIC_DATA]" at bounding box center [471, 60] width 239 height 23
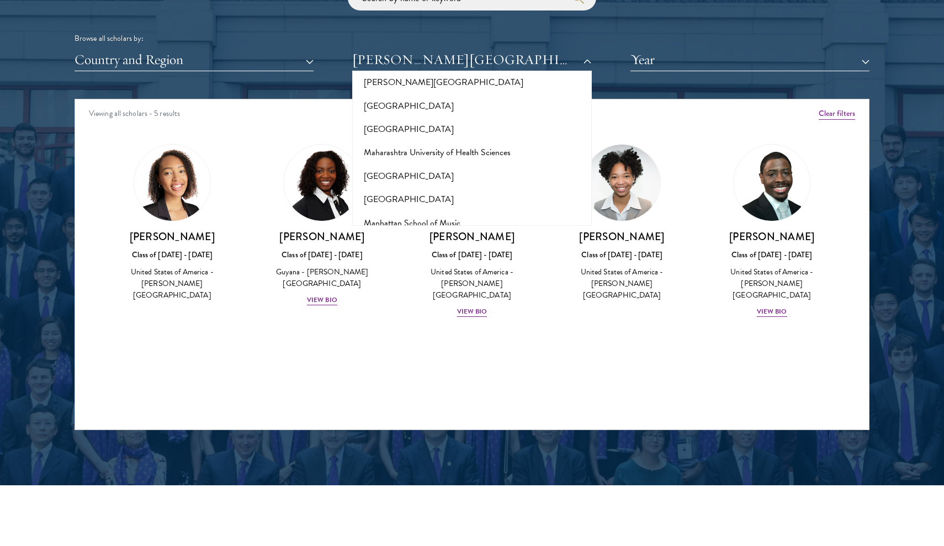
scroll to position [3878, 0]
click at [431, 280] on button "[PERSON_NAME][GEOGRAPHIC_DATA]" at bounding box center [472, 291] width 232 height 23
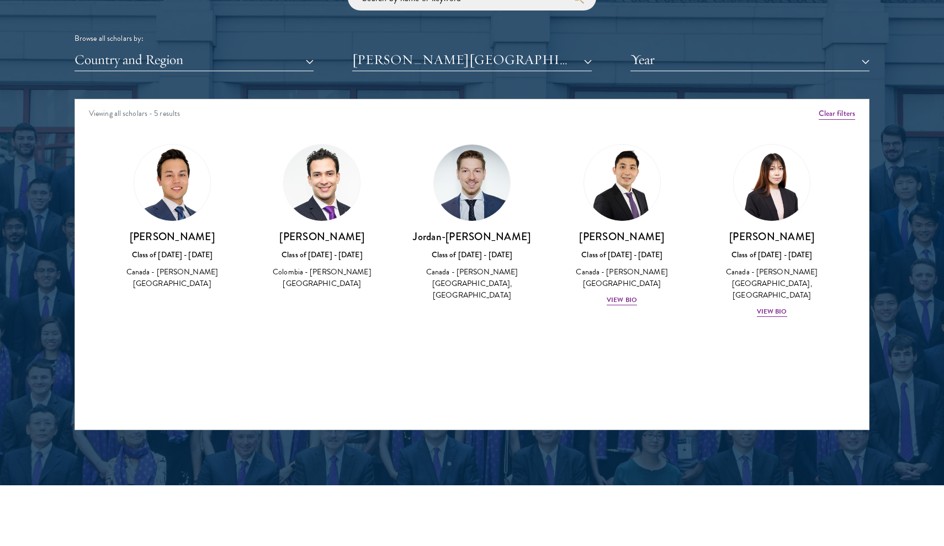
click at [454, 55] on button "[PERSON_NAME][GEOGRAPHIC_DATA]" at bounding box center [471, 60] width 239 height 23
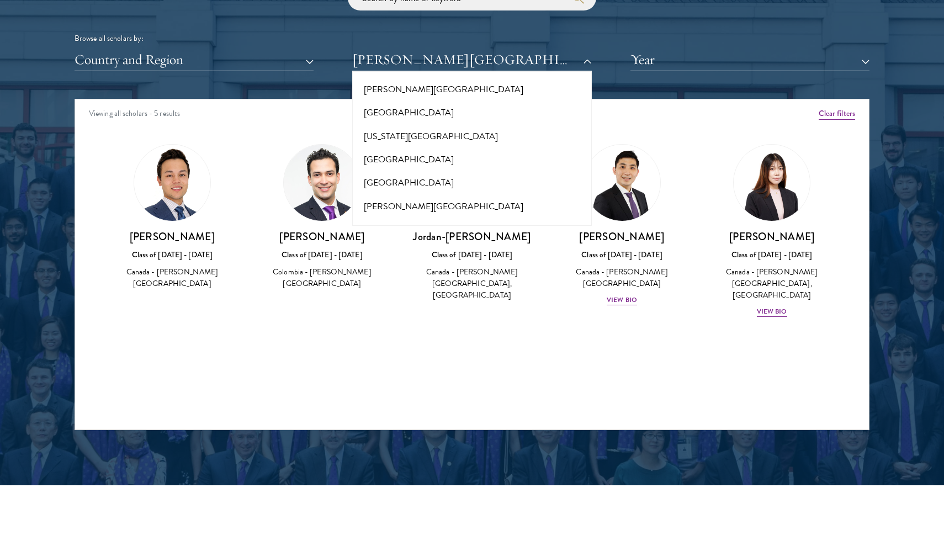
scroll to position [4115, 0]
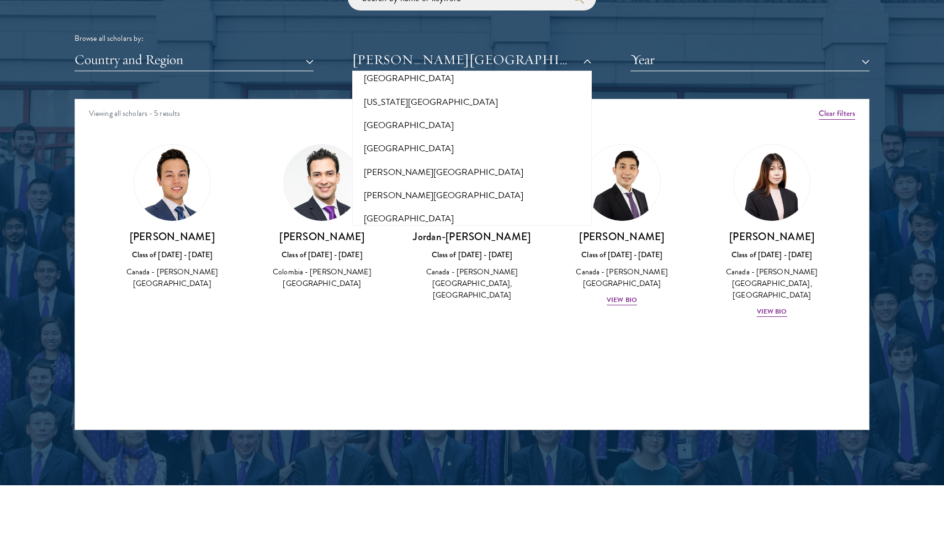
click at [425, 278] on button "[PERSON_NAME][GEOGRAPHIC_DATA]" at bounding box center [472, 289] width 232 height 23
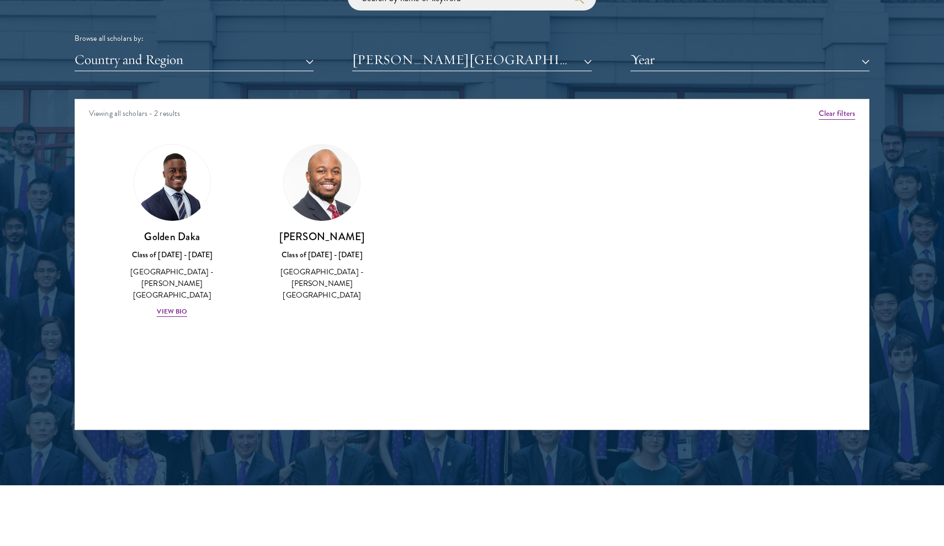
click at [442, 57] on button "[PERSON_NAME][GEOGRAPHIC_DATA]" at bounding box center [471, 60] width 239 height 23
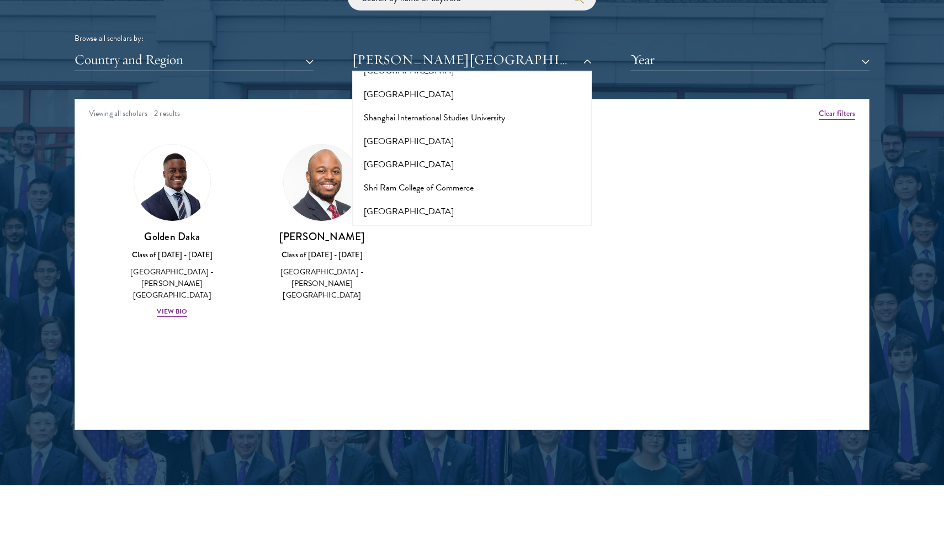
scroll to position [6007, 0]
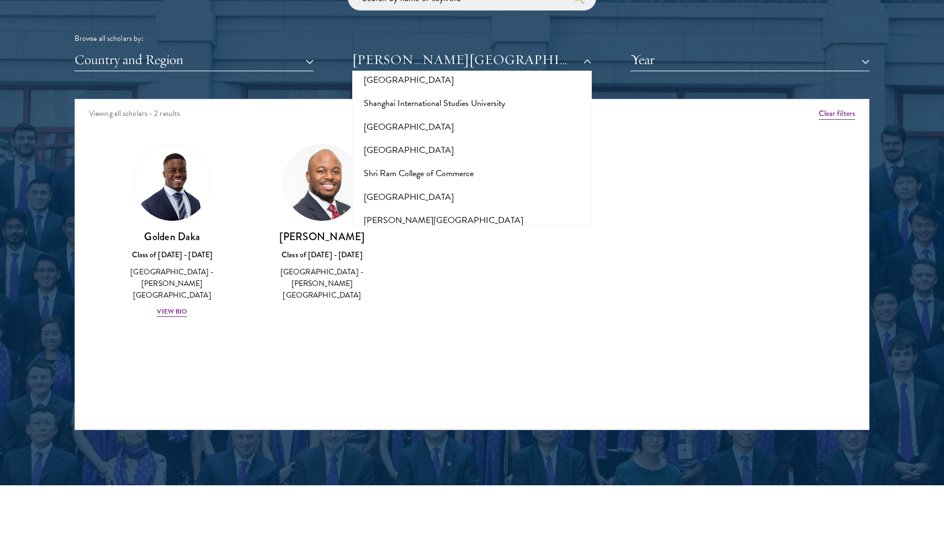
click at [406, 373] on button "[GEOGRAPHIC_DATA]" at bounding box center [472, 384] width 232 height 23
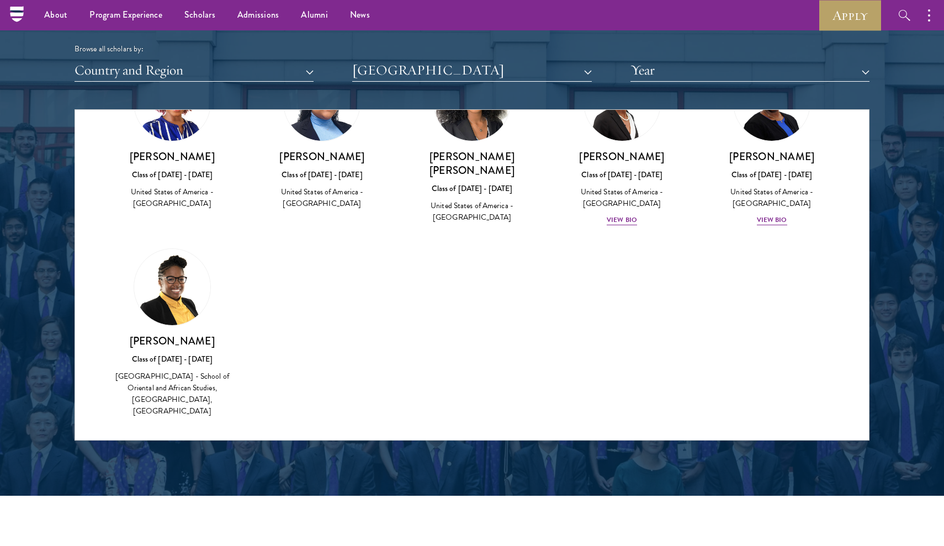
scroll to position [90, 0]
click at [437, 54] on div "Browse all scholars by: Country and Region All Countries and Regions [GEOGRAPHI…" at bounding box center [472, 39] width 795 height 86
click at [443, 68] on button "[GEOGRAPHIC_DATA]" at bounding box center [471, 70] width 239 height 23
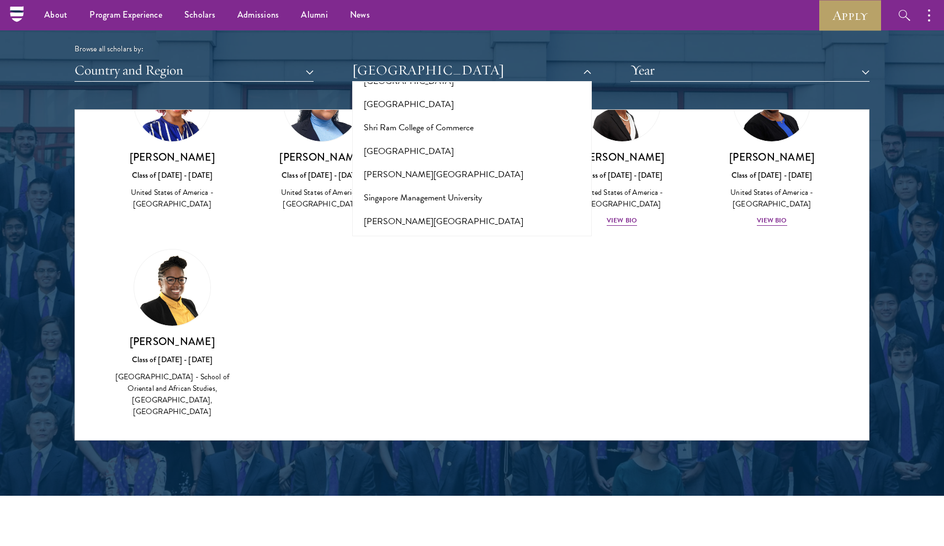
scroll to position [6065, 0]
click at [431, 372] on button "[GEOGRAPHIC_DATA]" at bounding box center [472, 383] width 232 height 23
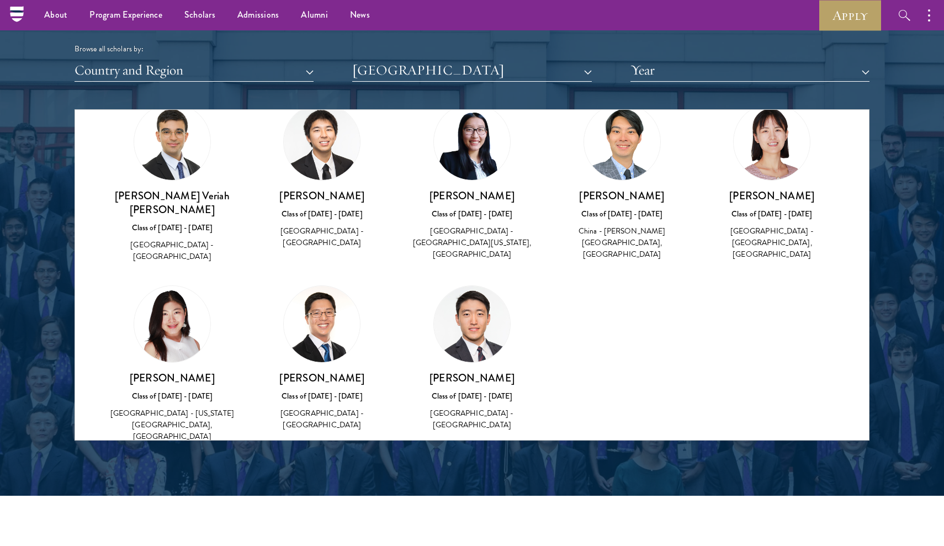
scroll to position [964, 0]
